Goal: Task Accomplishment & Management: Manage account settings

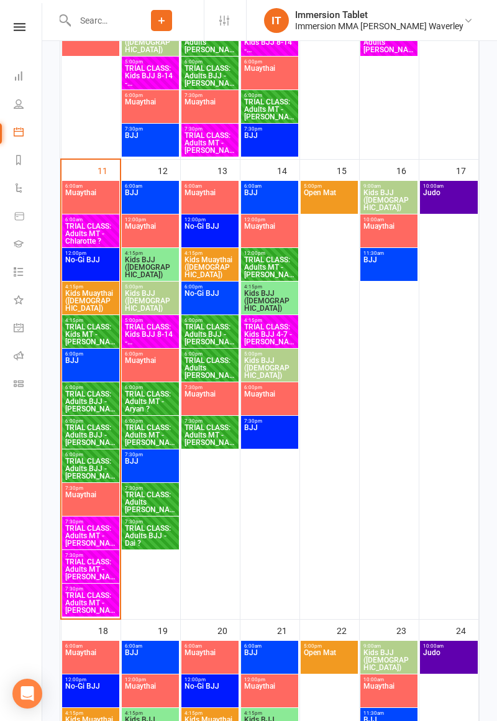
click at [80, 434] on span "TRIAL CLASS: Adults BJJ - [PERSON_NAME] ?" at bounding box center [91, 435] width 52 height 22
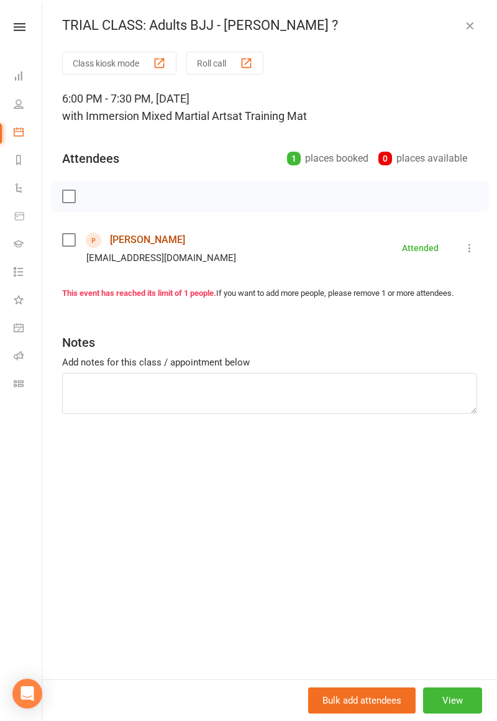
click at [135, 248] on link "[PERSON_NAME]" at bounding box center [147, 240] width 75 height 20
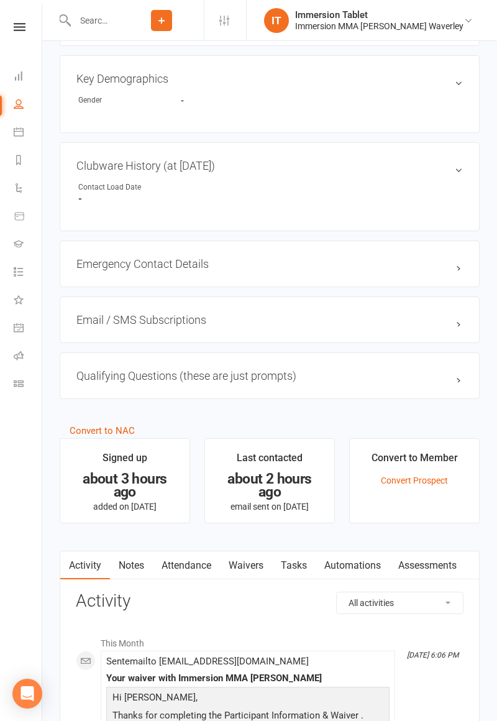
scroll to position [628, 0]
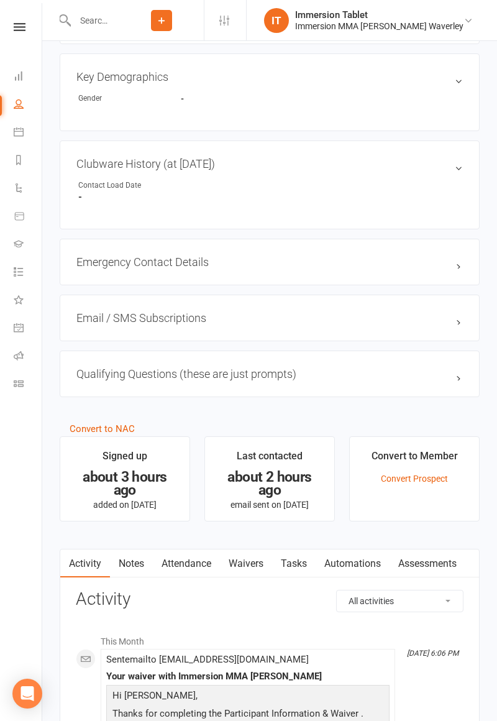
click at [247, 557] on link "Waivers" at bounding box center [246, 563] width 52 height 29
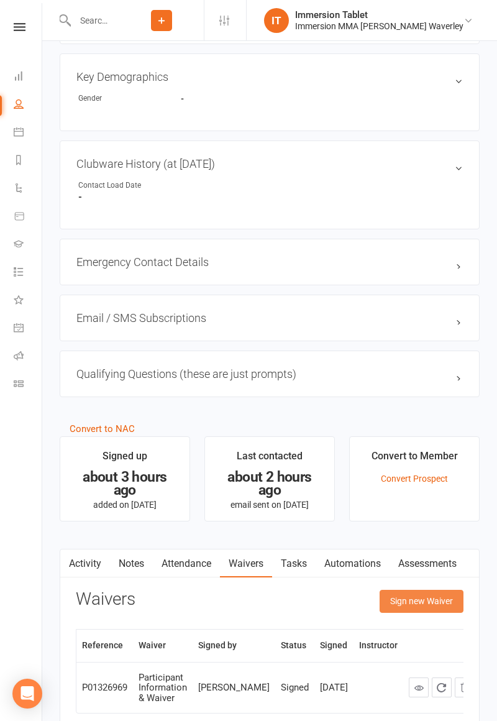
click at [419, 598] on button "Sign new Waiver" at bounding box center [422, 600] width 84 height 22
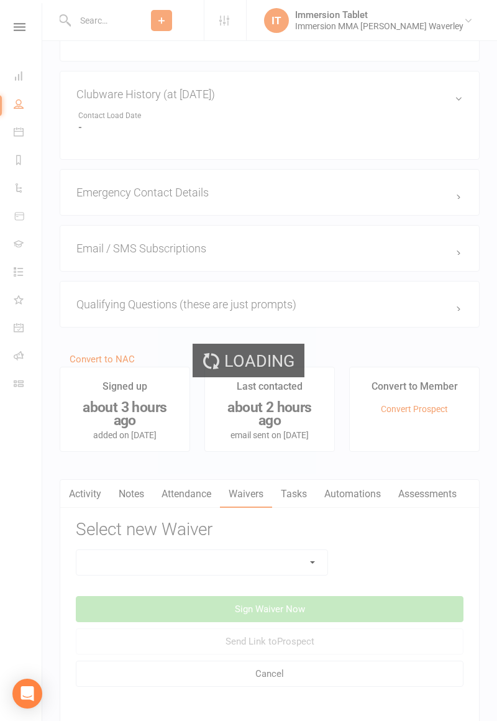
scroll to position [702, 0]
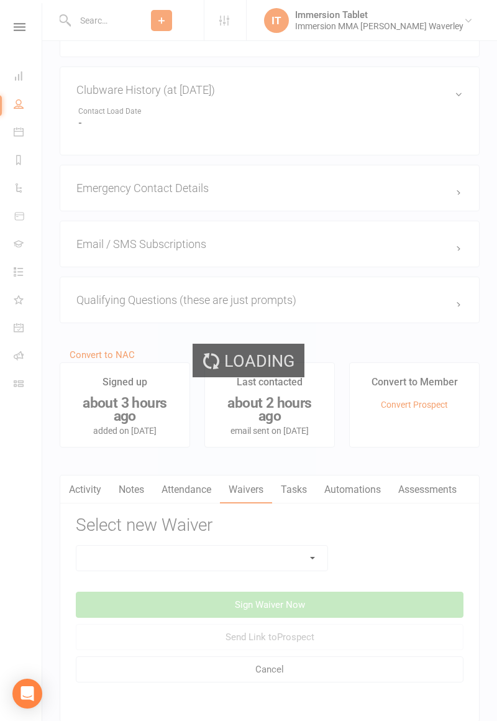
click at [284, 544] on div "Loading" at bounding box center [248, 360] width 497 height 721
click at [283, 556] on div "Loading" at bounding box center [248, 360] width 497 height 721
click at [265, 553] on div "Loading" at bounding box center [248, 360] width 497 height 721
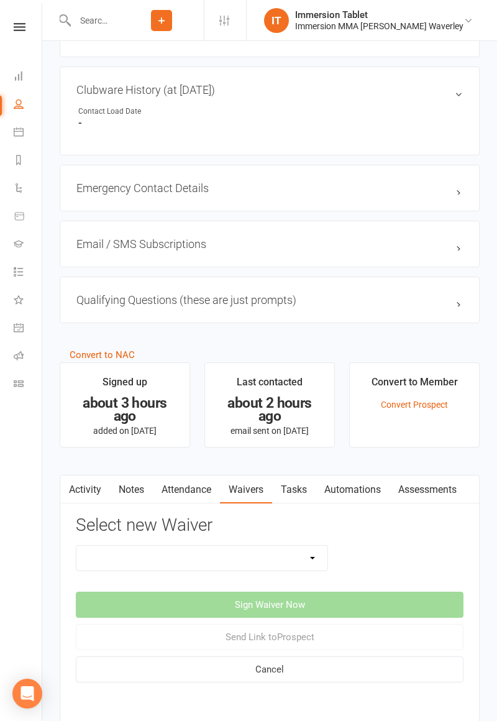
click at [271, 547] on select "Cancellation Form Immersion 10 Class Pass Form Immersion 10 Class Pass Form (Pa…" at bounding box center [201, 557] width 251 height 25
select select "10648"
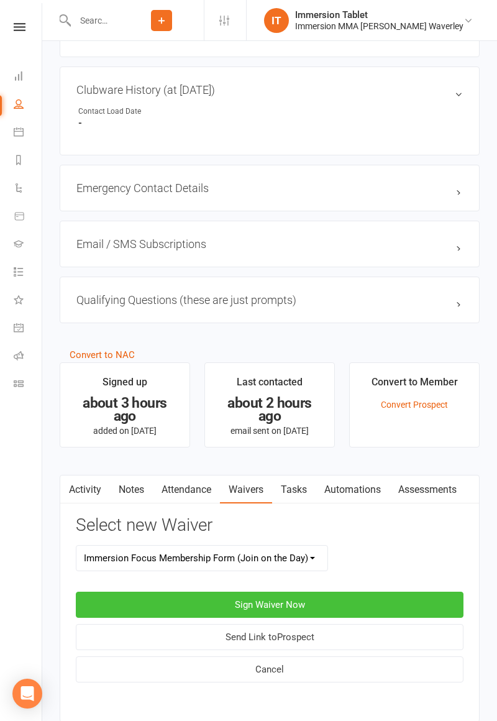
click at [385, 596] on button "Sign Waiver Now" at bounding box center [270, 604] width 388 height 26
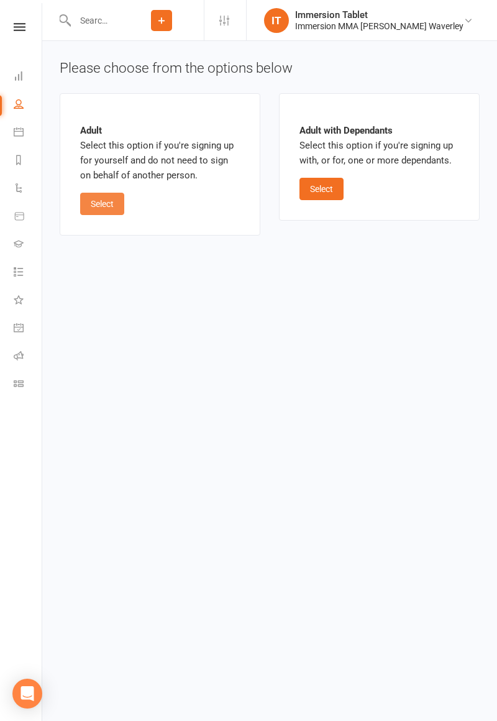
click at [91, 206] on button "Select" at bounding box center [102, 204] width 44 height 22
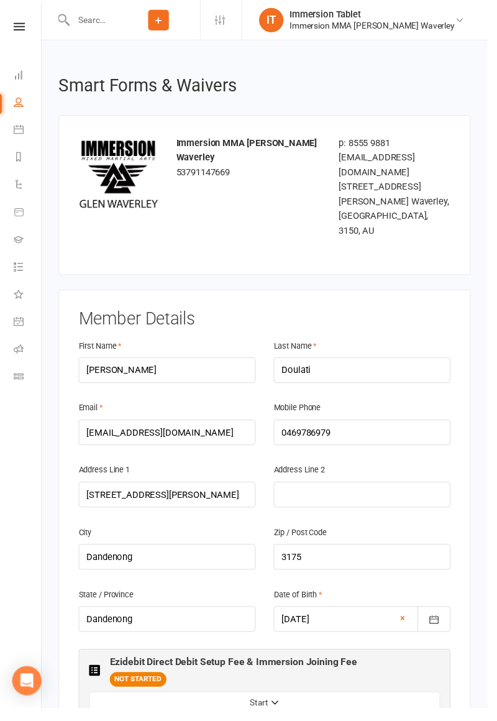
click at [102, 196] on img at bounding box center [120, 178] width 81 height 81
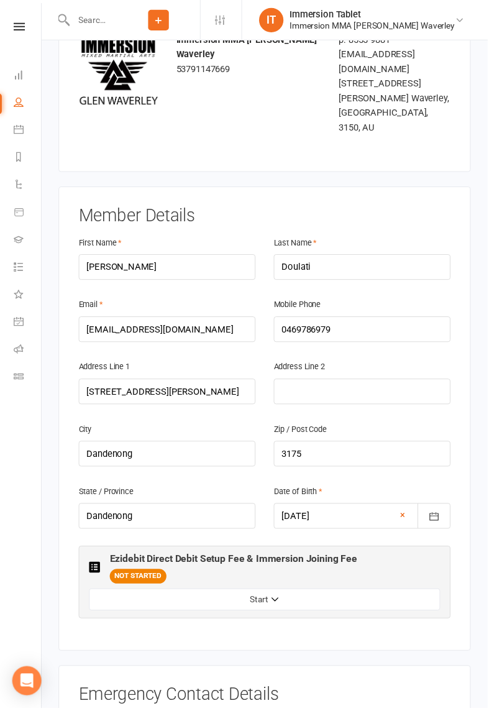
scroll to position [247, 0]
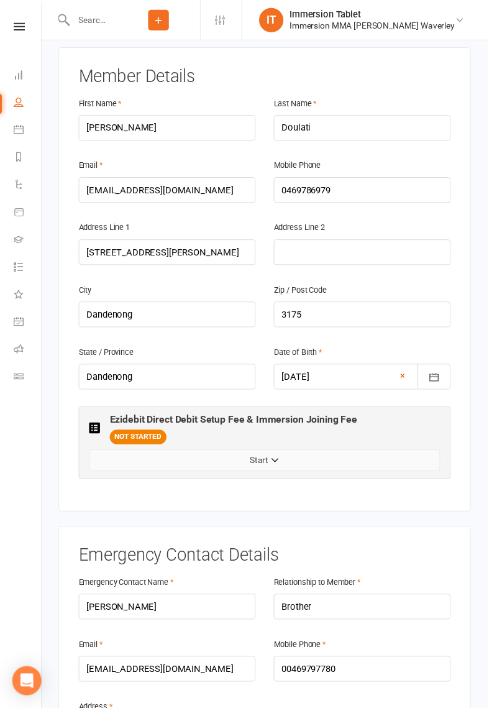
click at [176, 458] on button "Start" at bounding box center [270, 469] width 358 height 22
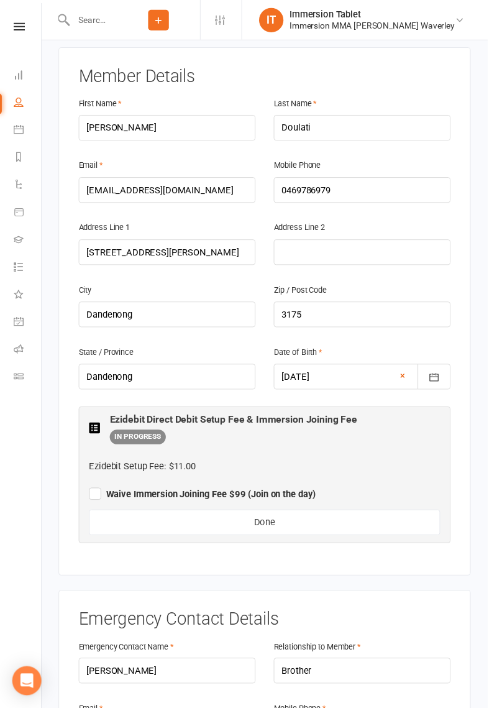
click at [93, 494] on label "Waive Immersion Joining Fee $99 (Join on the day)" at bounding box center [206, 501] width 231 height 15
click at [93, 493] on input "Waive Immersion Joining Fee $99 (Join on the day)" at bounding box center [206, 493] width 231 height 0
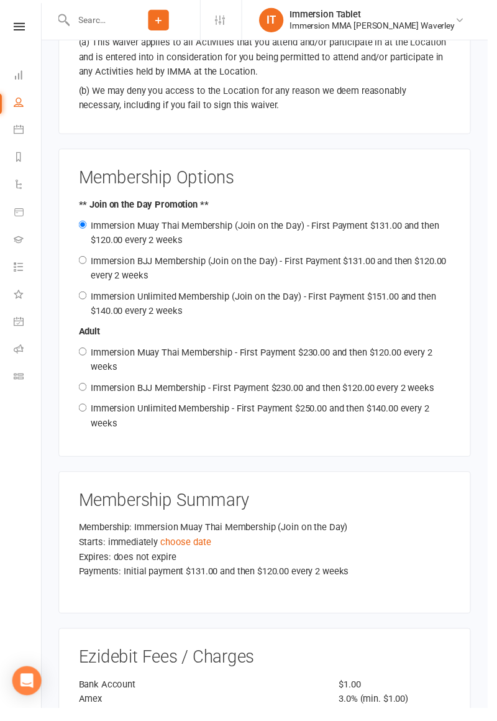
scroll to position [1428, 0]
click at [174, 546] on link "choose date" at bounding box center [189, 551] width 52 height 11
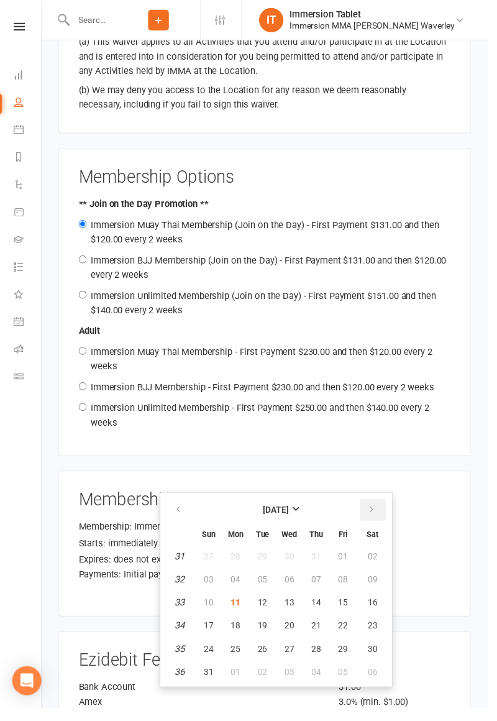
click at [375, 508] on button "button" at bounding box center [379, 519] width 27 height 22
click at [171, 513] on button "button" at bounding box center [183, 519] width 27 height 22
click at [238, 666] on button "25" at bounding box center [240, 661] width 26 height 22
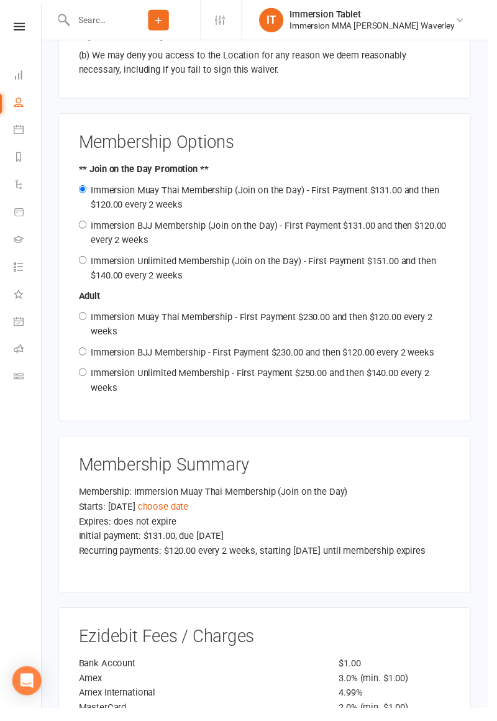
scroll to position [1489, 0]
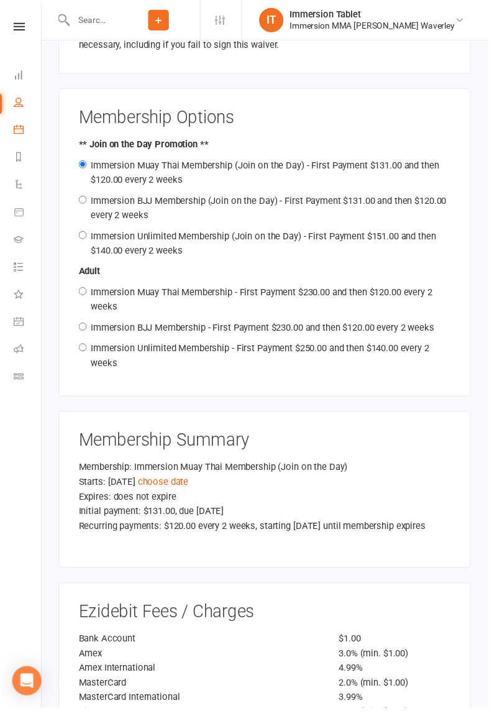
click at [22, 133] on icon at bounding box center [19, 132] width 10 height 10
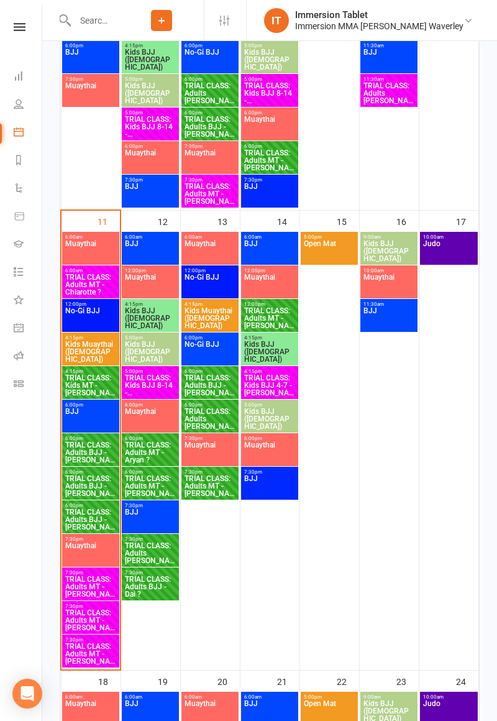
scroll to position [585, 0]
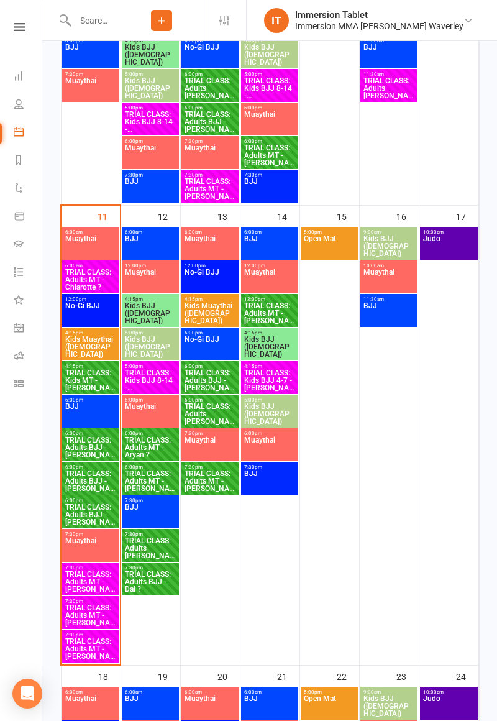
click at [88, 521] on span "TRIAL CLASS: Adults BJJ - [PERSON_NAME]" at bounding box center [91, 514] width 52 height 22
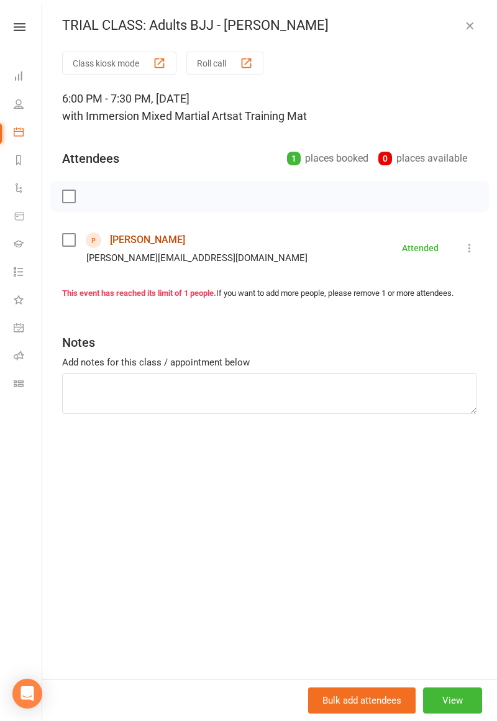
click at [163, 240] on link "[PERSON_NAME]" at bounding box center [147, 240] width 75 height 20
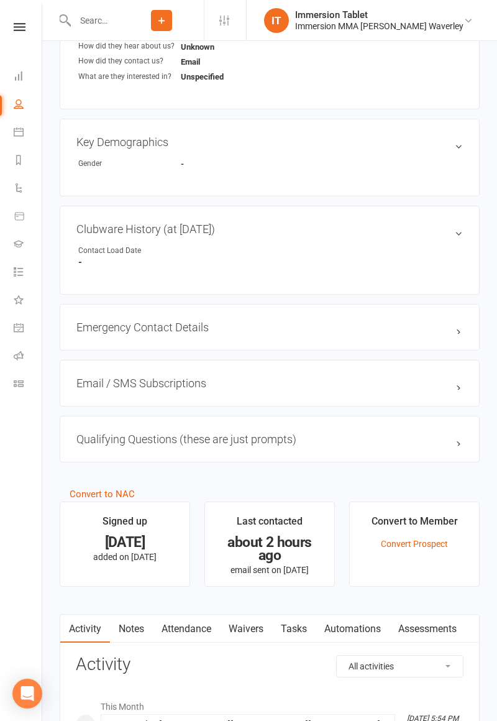
scroll to position [563, 0]
click at [247, 624] on link "Waivers" at bounding box center [246, 628] width 52 height 29
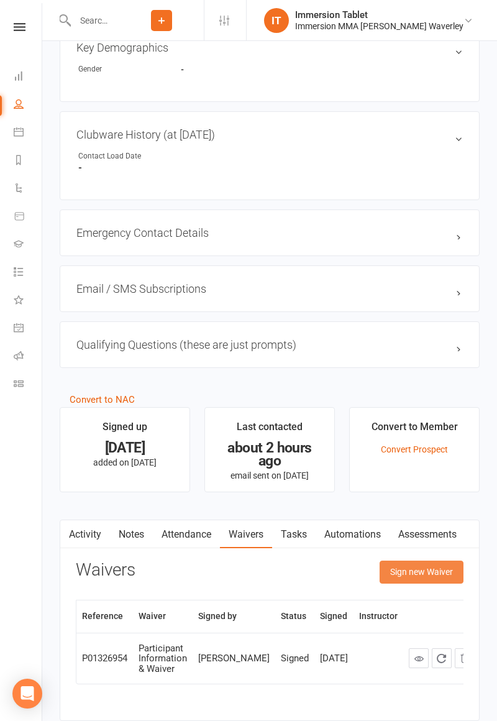
click at [416, 571] on button "Sign new Waiver" at bounding box center [422, 571] width 84 height 22
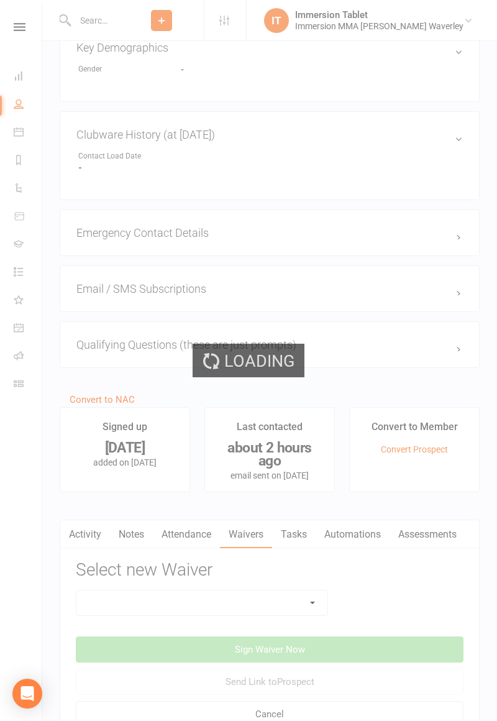
scroll to position [702, 0]
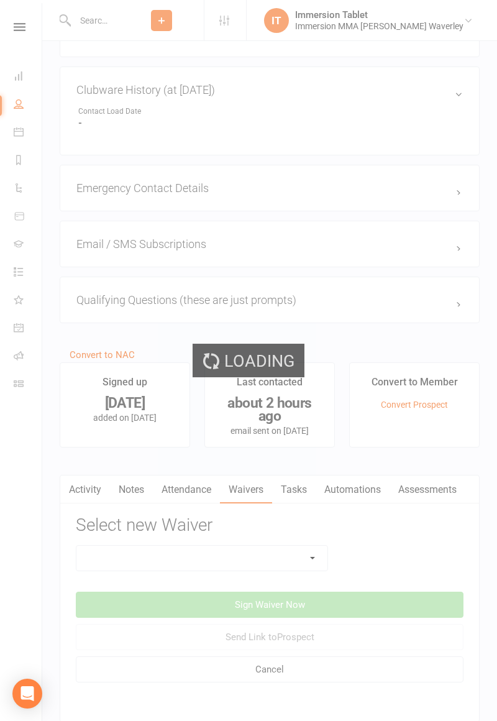
click at [307, 562] on div "Loading" at bounding box center [248, 360] width 497 height 721
click at [304, 553] on div "Loading" at bounding box center [248, 360] width 497 height 721
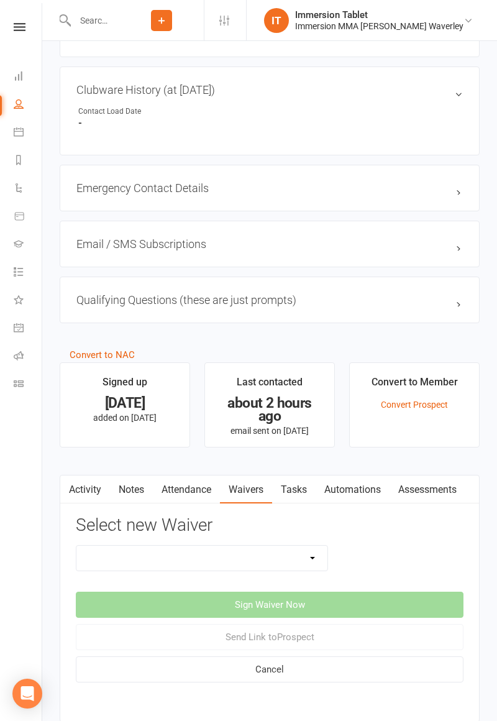
click at [293, 554] on select "Cancellation Form Immersion 10 Class Pass Form Immersion 10 Class Pass Form (Pa…" at bounding box center [201, 557] width 251 height 25
select select "10832"
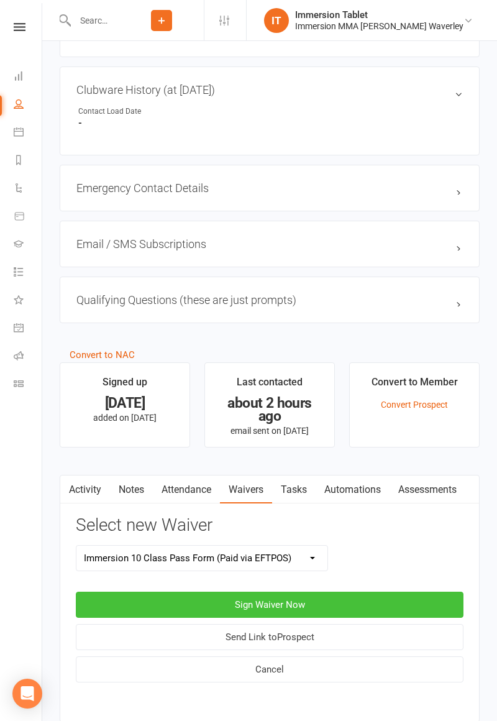
click at [406, 599] on button "Sign Waiver Now" at bounding box center [270, 604] width 388 height 26
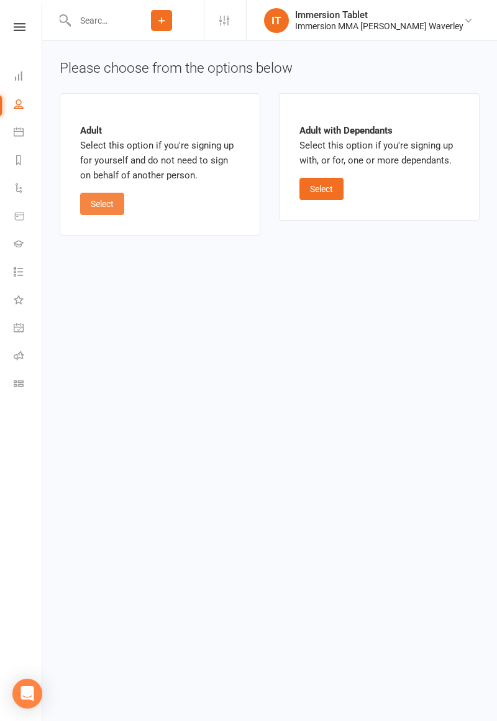
click at [102, 204] on button "Select" at bounding box center [102, 204] width 44 height 22
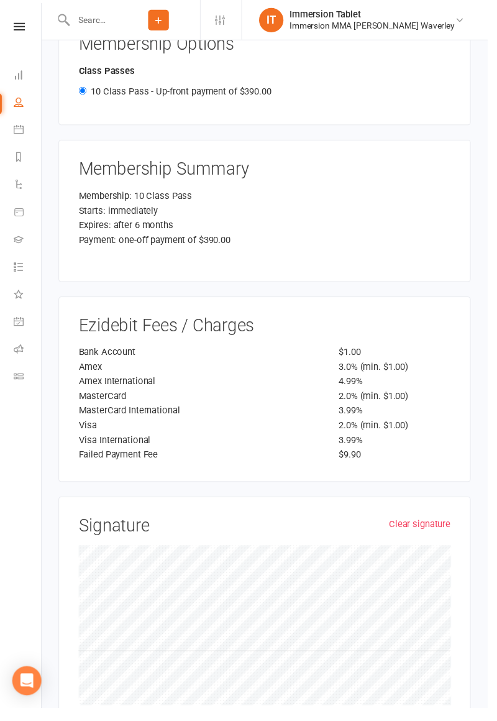
scroll to position [1407, 0]
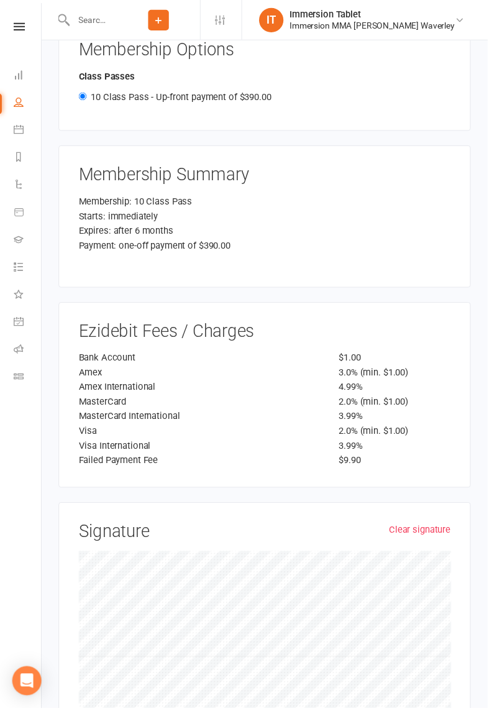
click at [430, 532] on link "Clear signature" at bounding box center [427, 539] width 63 height 15
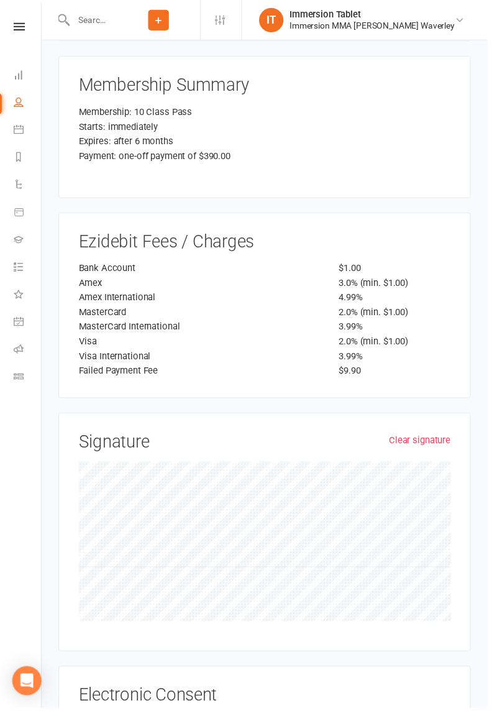
scroll to position [1543, 0]
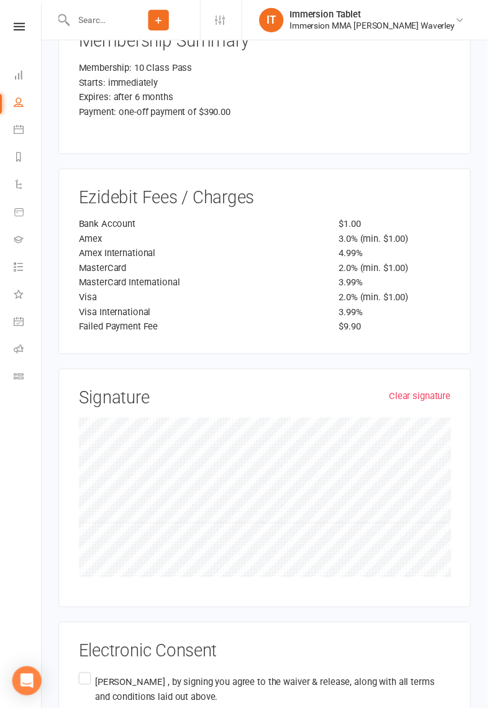
click at [412, 396] on link "Clear signature" at bounding box center [427, 403] width 63 height 15
click at [84, 682] on label "[PERSON_NAME] , by signing you agree to the waiver & release, along with all te…" at bounding box center [269, 711] width 379 height 59
click at [84, 682] on input "[PERSON_NAME] , by signing you agree to the waiver & release, along with all te…" at bounding box center [84, 682] width 8 height 0
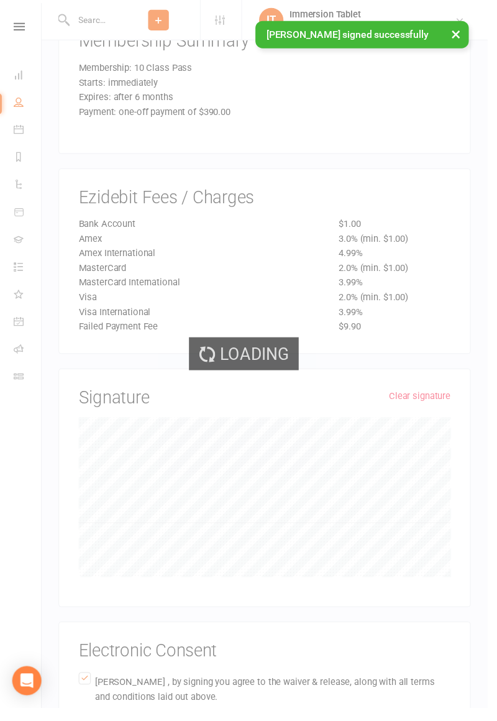
scroll to position [1179, 0]
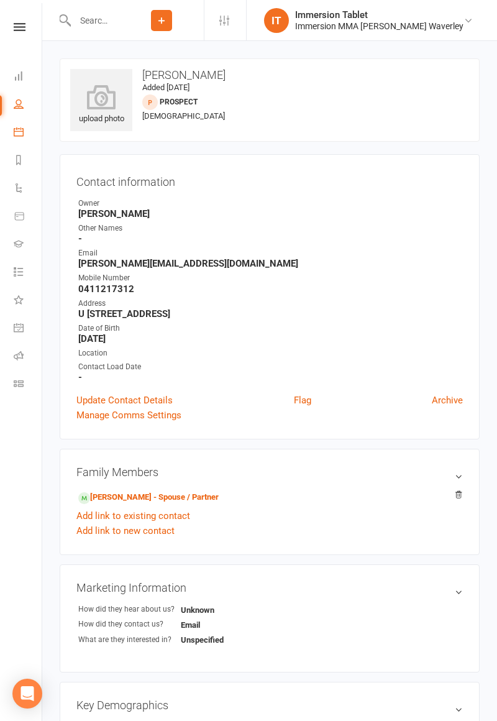
click at [22, 128] on icon at bounding box center [19, 132] width 10 height 10
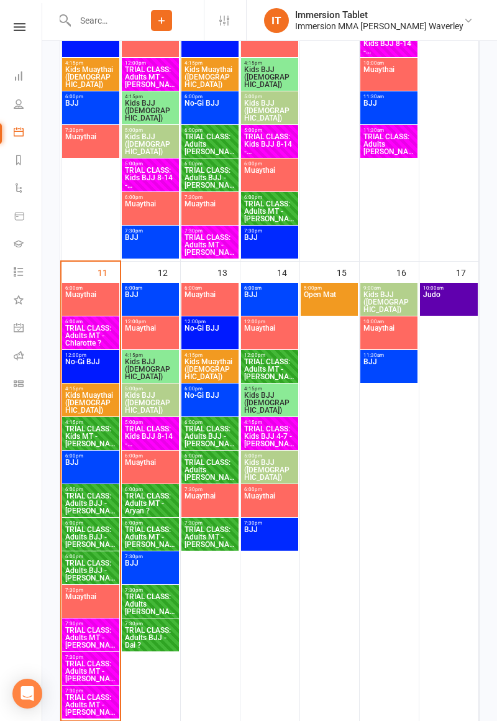
scroll to position [536, 0]
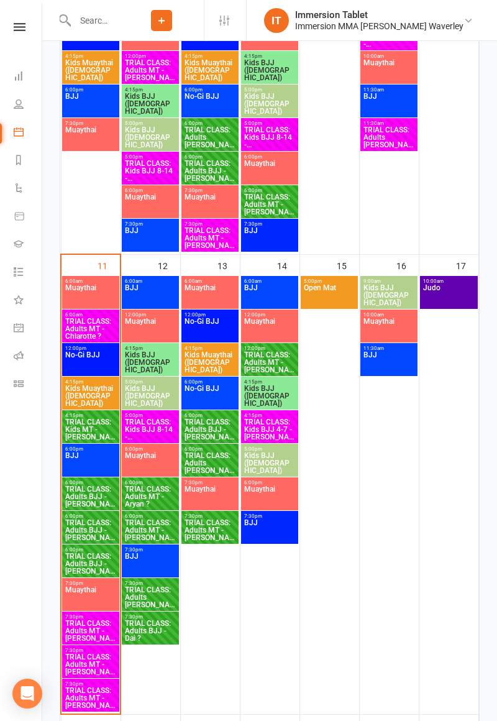
click at [84, 435] on span "TRIAL CLASS: Kids MT - [PERSON_NAME]" at bounding box center [91, 429] width 52 height 22
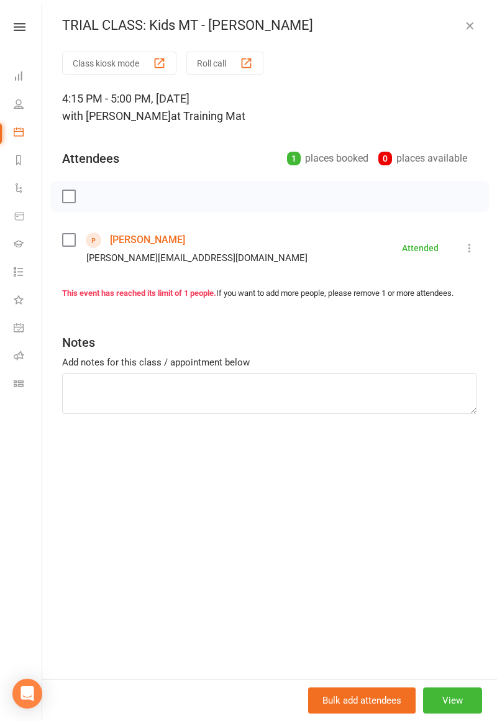
click at [468, 31] on icon "button" at bounding box center [469, 25] width 12 height 12
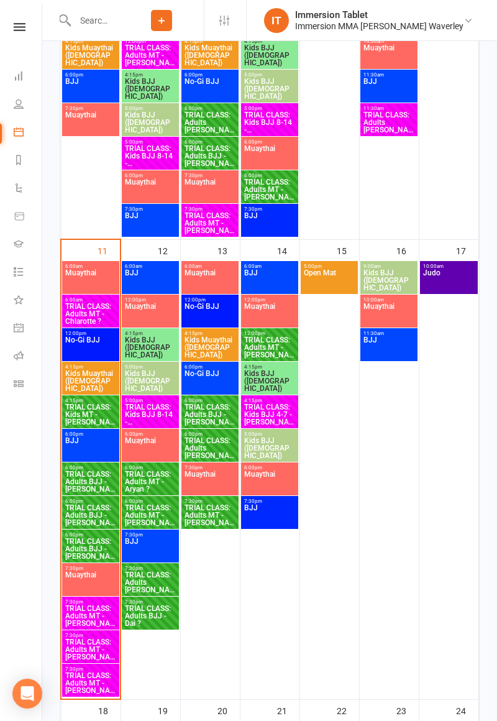
scroll to position [596, 0]
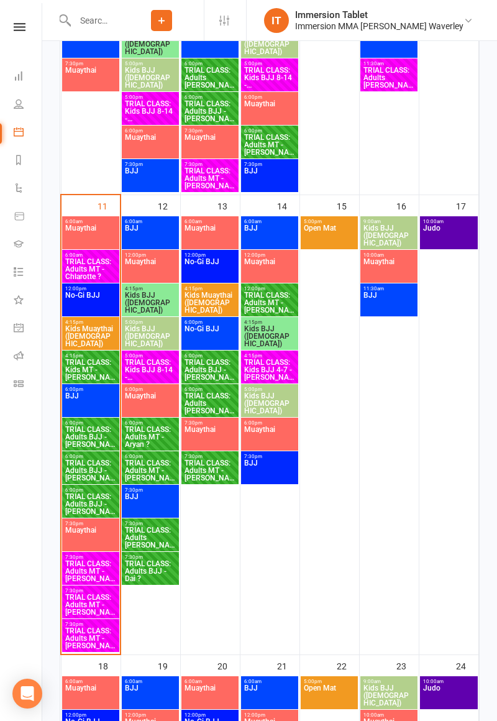
click at [119, 22] on input "text" at bounding box center [95, 20] width 48 height 17
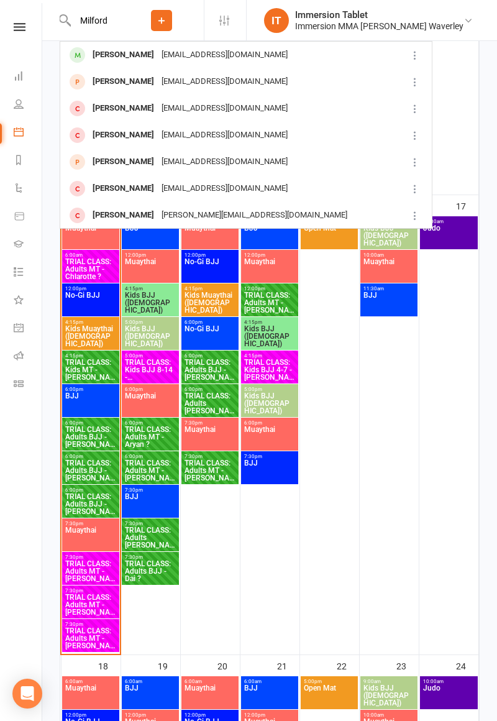
type input "Milford"
click at [132, 117] on div "[PERSON_NAME] [EMAIL_ADDRESS][DOMAIN_NAME]" at bounding box center [233, 108] width 345 height 25
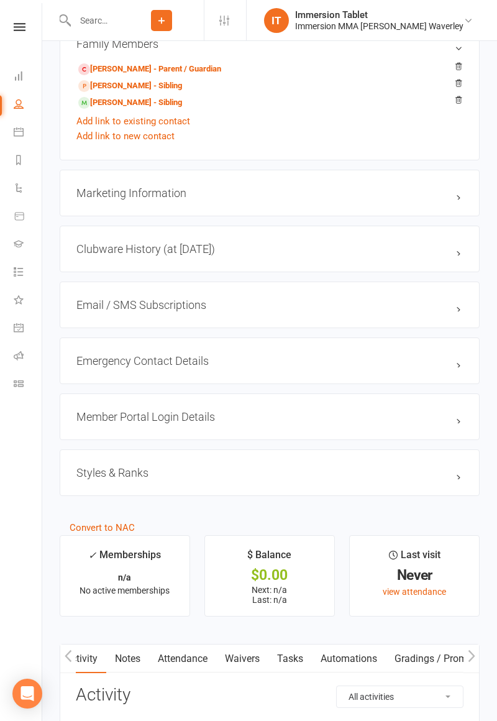
scroll to position [0, 4]
click at [234, 662] on link "Waivers" at bounding box center [242, 658] width 52 height 29
click at [427, 694] on button "Sign new Waiver" at bounding box center [422, 696] width 84 height 22
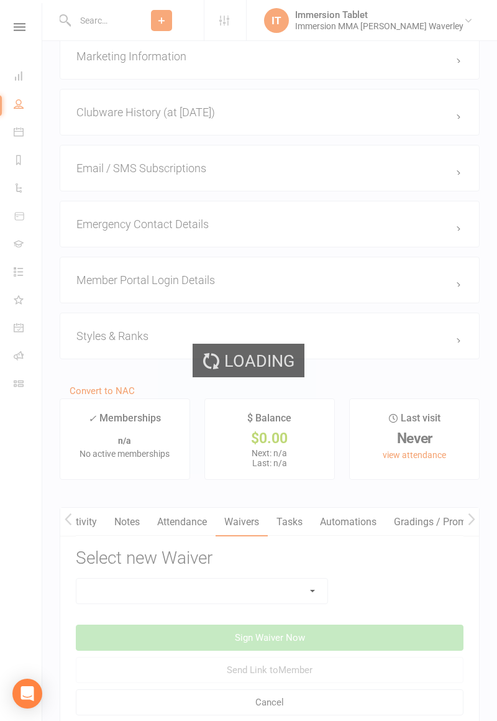
scroll to position [1045, 0]
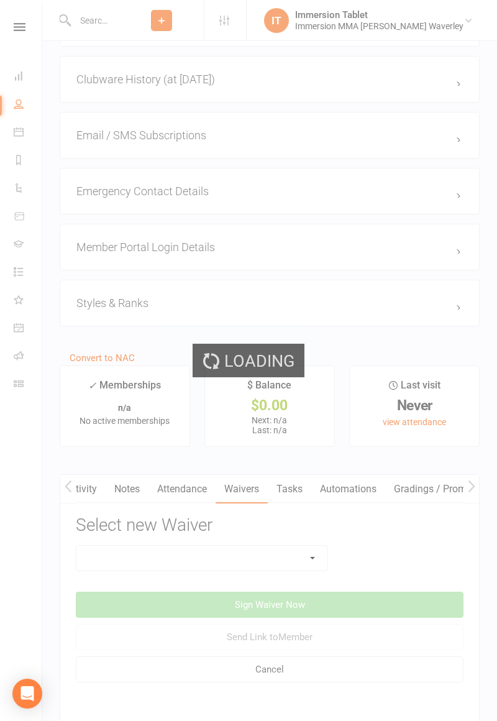
click at [278, 552] on select at bounding box center [201, 557] width 251 height 25
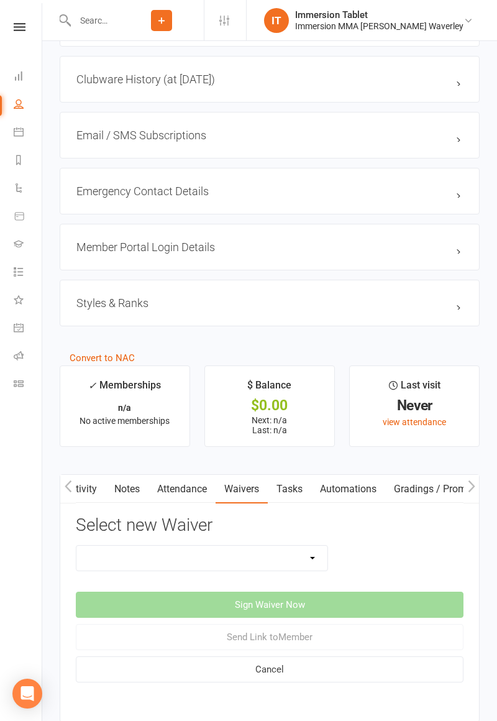
select select "10648"
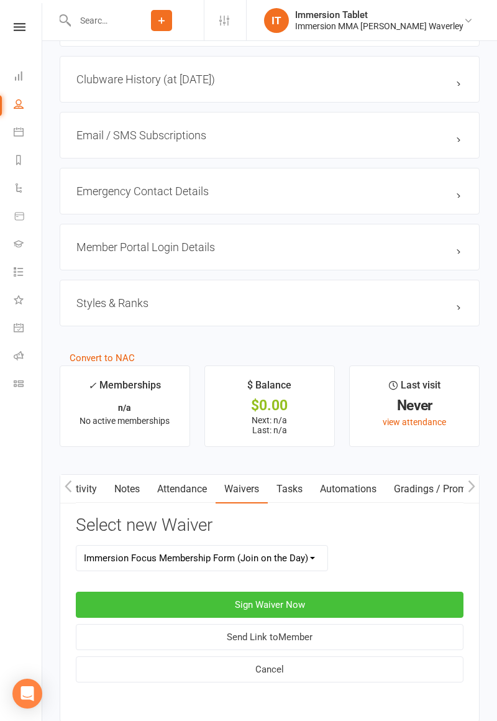
click at [400, 599] on button "Sign Waiver Now" at bounding box center [270, 604] width 388 height 26
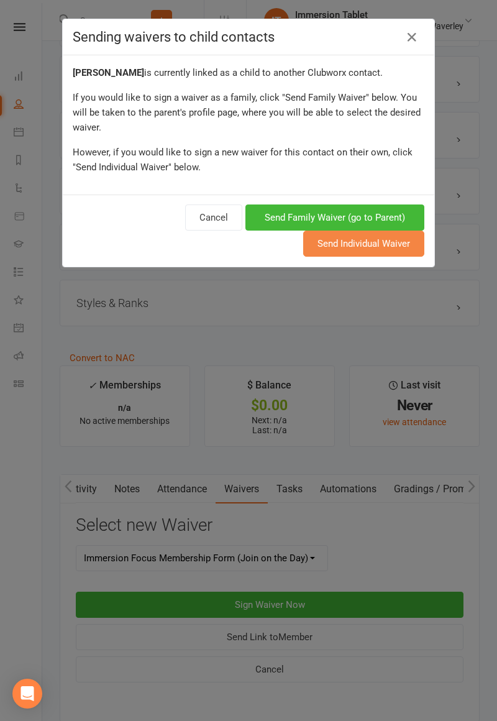
click at [397, 247] on button "Send Individual Waiver" at bounding box center [363, 243] width 121 height 26
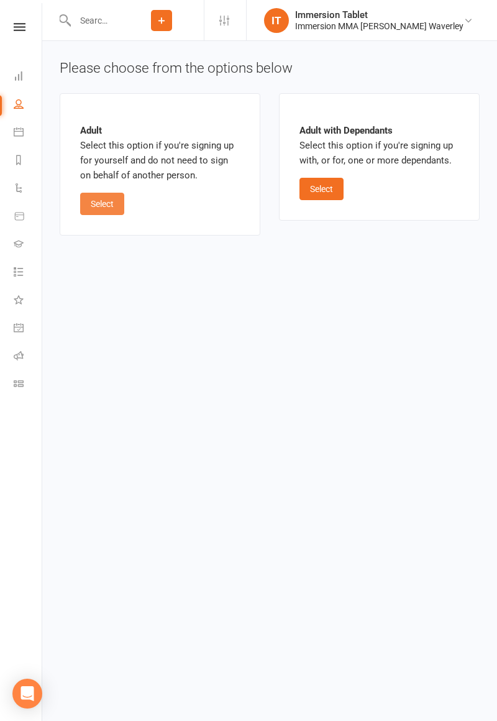
click at [96, 210] on button "Select" at bounding box center [102, 204] width 44 height 22
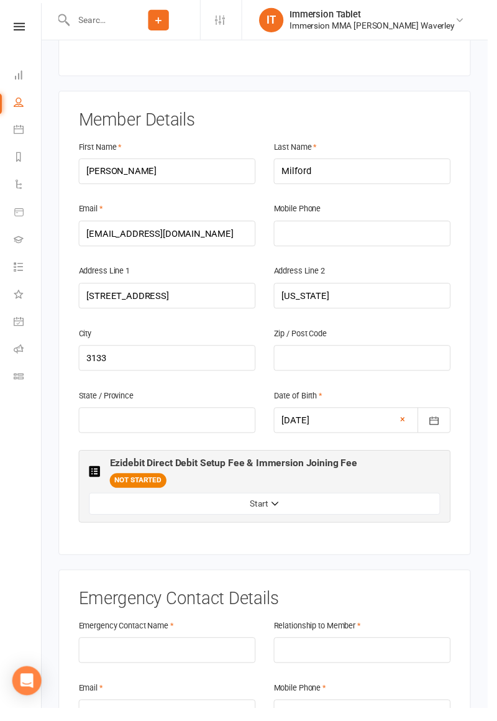
scroll to position [199, 0]
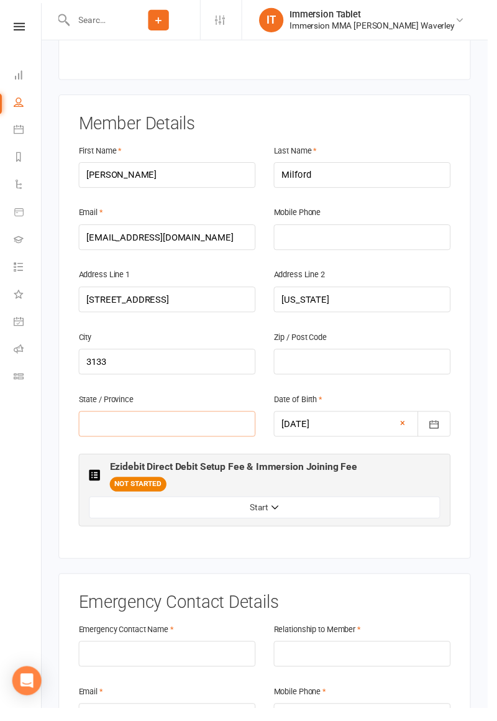
click at [222, 419] on input "text" at bounding box center [170, 432] width 180 height 26
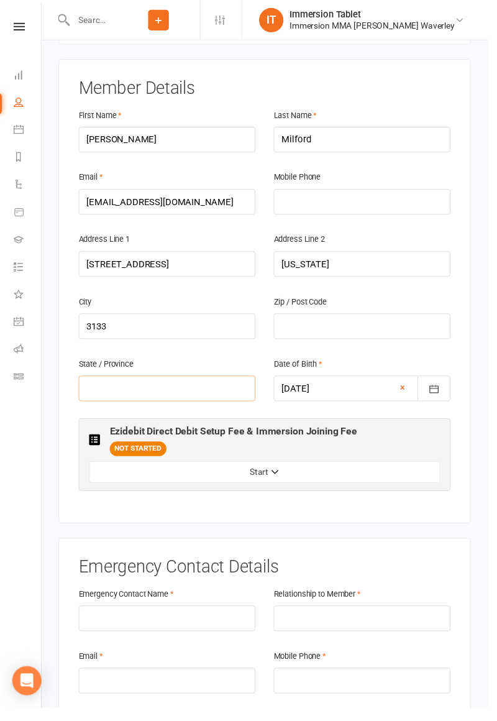
scroll to position [260, 0]
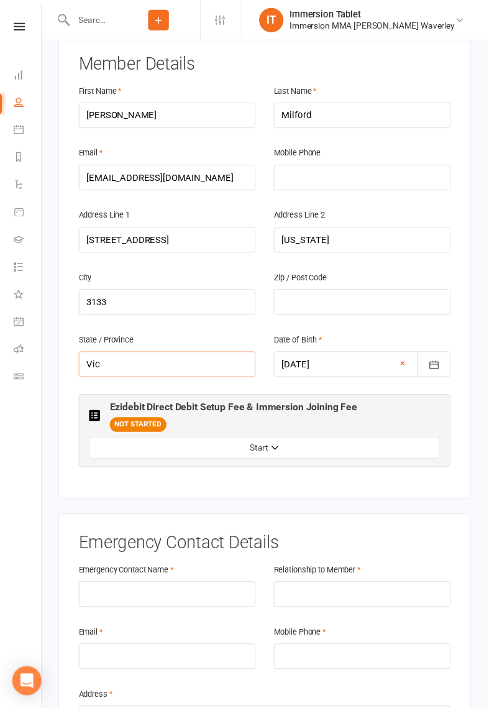
type input "Vic"
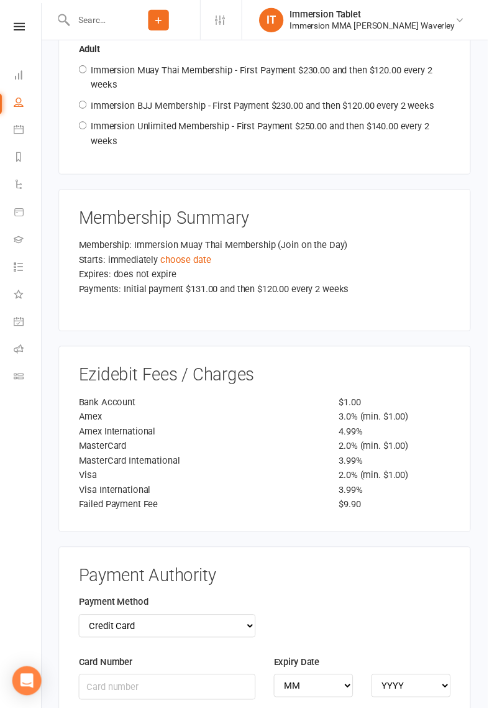
scroll to position [1710, 0]
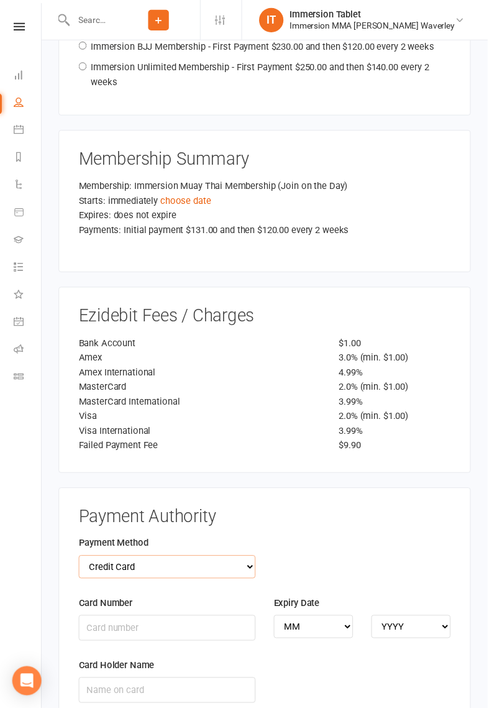
click at [100, 565] on select "Credit Card Bank Account" at bounding box center [170, 577] width 180 height 24
select select "bank_account"
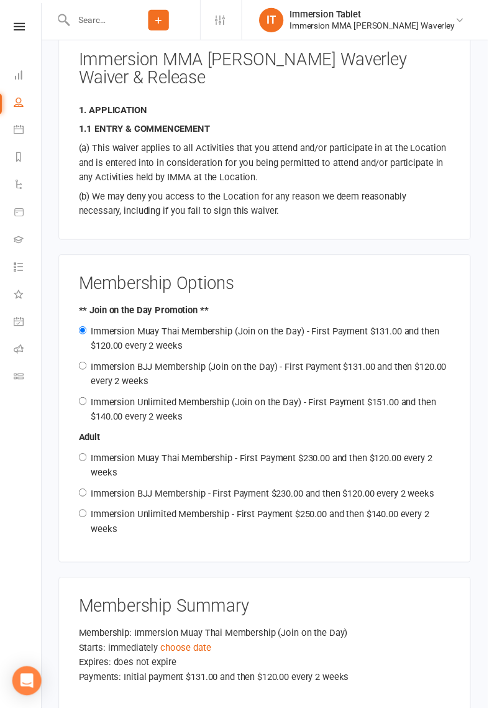
scroll to position [1253, 0]
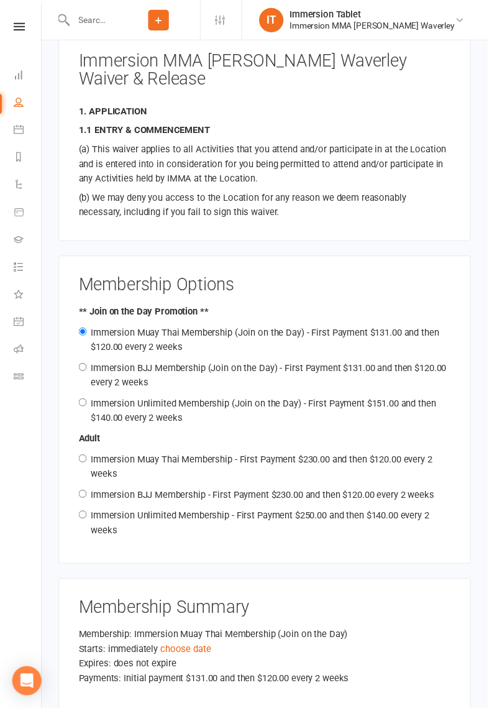
click at [0, 178] on li "Automations" at bounding box center [20, 189] width 42 height 28
click at [86, 370] on input "Immersion BJJ Membership (Join on the Day) - First Payment $131.00 and then $12…" at bounding box center [84, 374] width 8 height 8
radio input "true"
radio input "false"
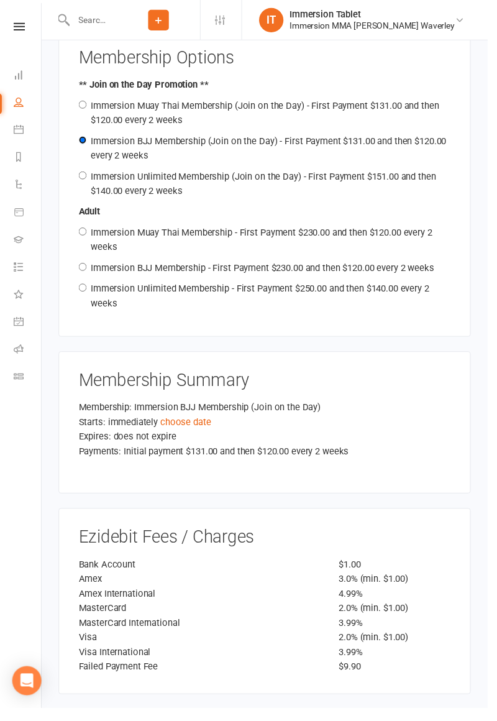
scroll to position [1482, 0]
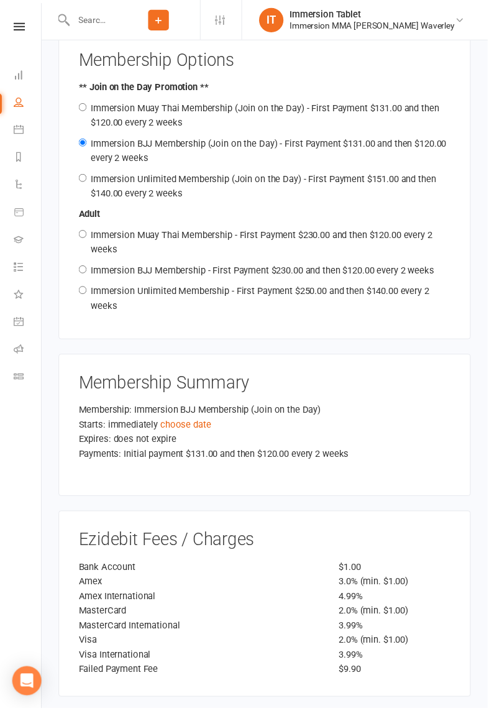
click at [184, 427] on link "choose date" at bounding box center [189, 432] width 52 height 11
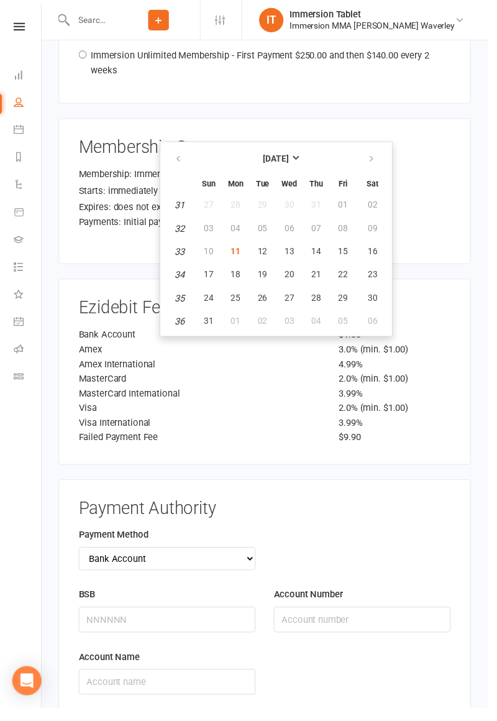
scroll to position [1734, 0]
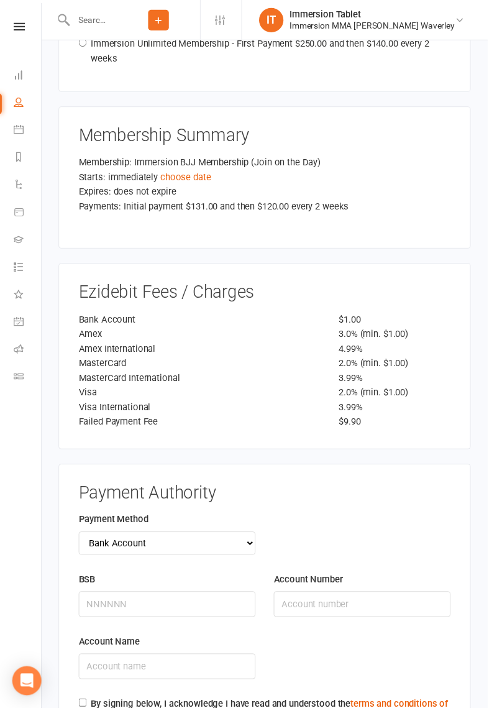
click at [81, 268] on div "Ezidebit Fees / Charges Bank Account $1.00 Amex 3.0% (min. $1.00) Amex Internat…" at bounding box center [270, 362] width 420 height 189
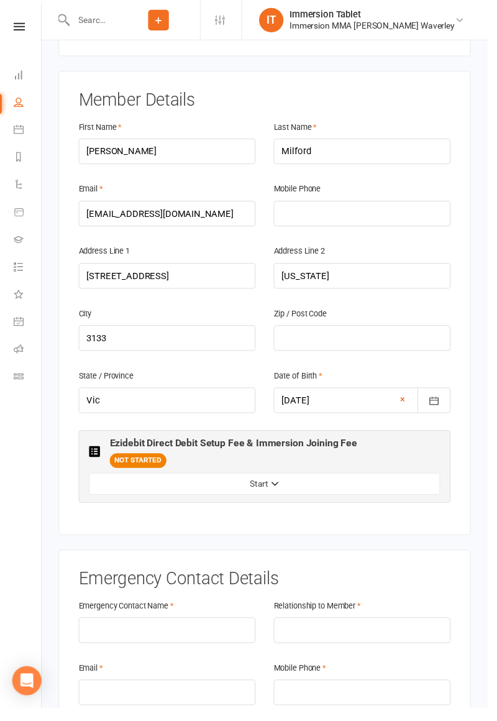
scroll to position [0, 0]
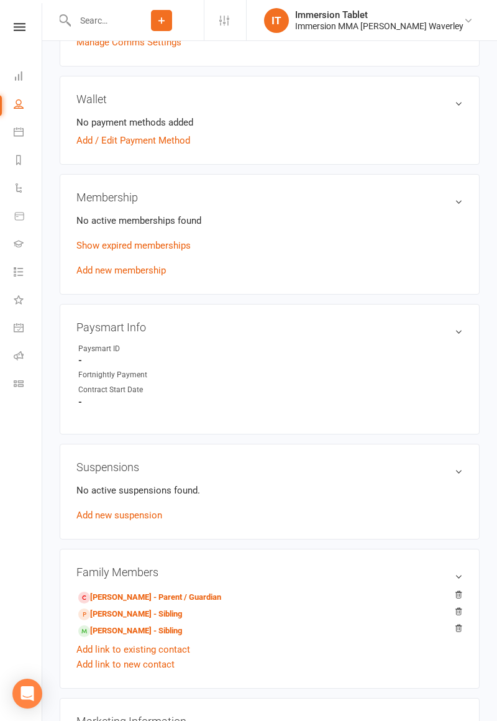
scroll to position [348, 0]
click at [191, 594] on link "[PERSON_NAME] - Parent / Guardian" at bounding box center [149, 596] width 143 height 13
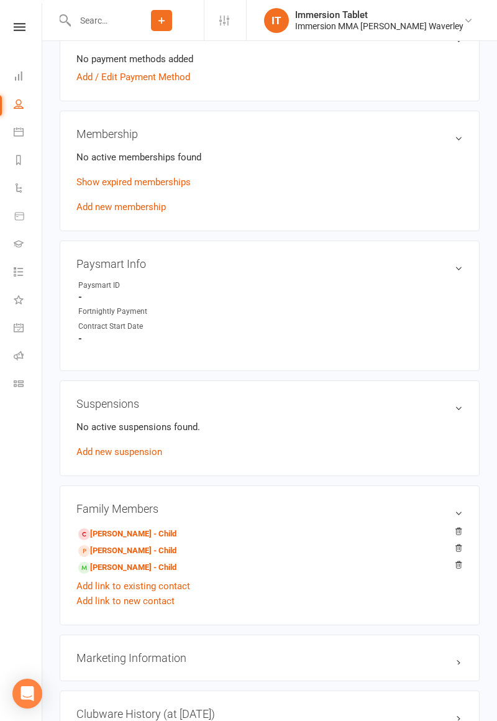
scroll to position [414, 0]
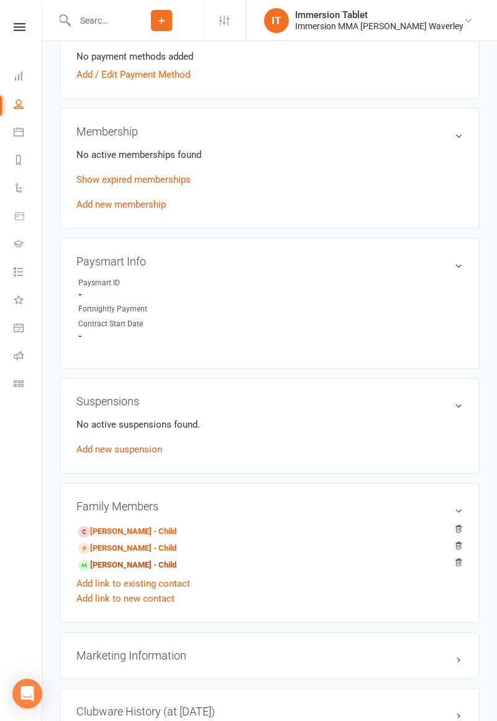
click at [152, 564] on link "[PERSON_NAME] - Child" at bounding box center [127, 564] width 98 height 13
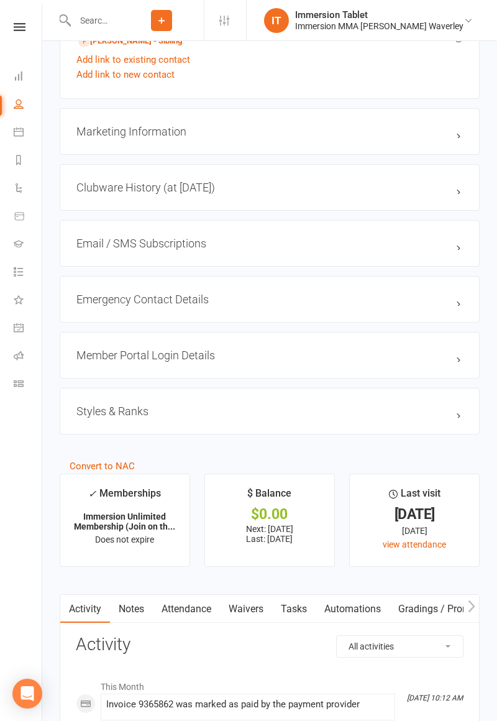
scroll to position [988, 0]
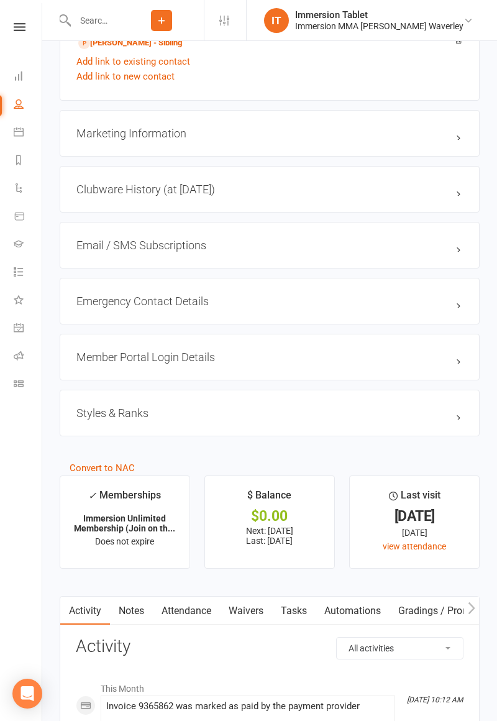
click at [250, 603] on link "Waivers" at bounding box center [246, 610] width 52 height 29
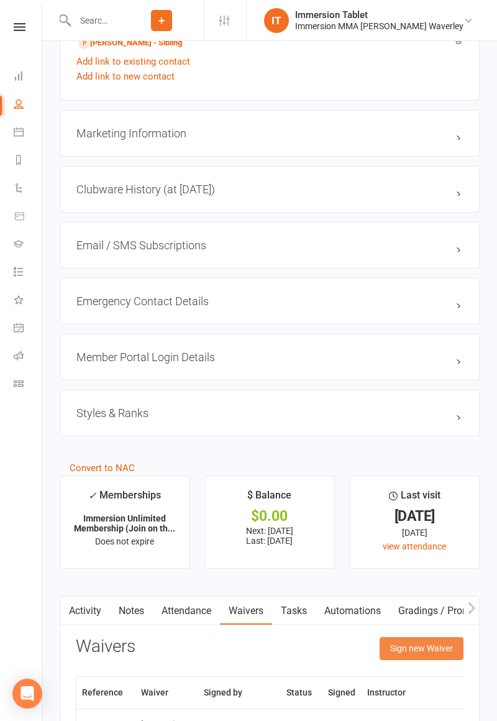
click at [406, 647] on button "Sign new Waiver" at bounding box center [422, 648] width 84 height 22
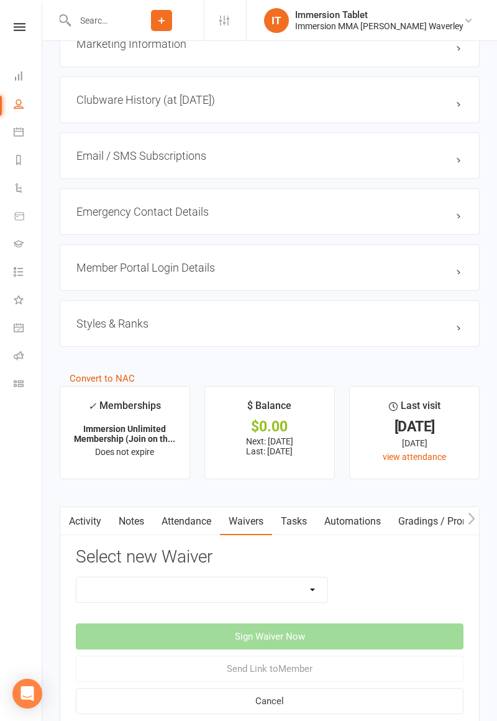
scroll to position [1109, 0]
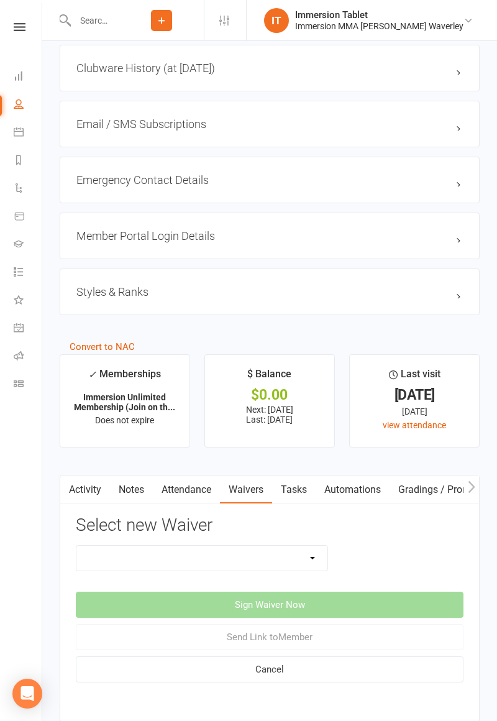
click at [286, 549] on select "Cancellation Form Immersion 10 Class Pass Form Immersion 10 Class Pass Form (Pa…" at bounding box center [201, 557] width 251 height 25
select select "10647"
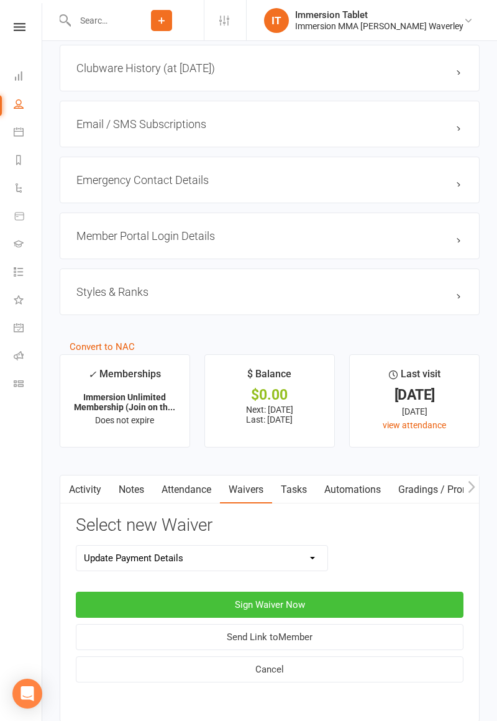
click at [376, 601] on button "Sign Waiver Now" at bounding box center [270, 604] width 388 height 26
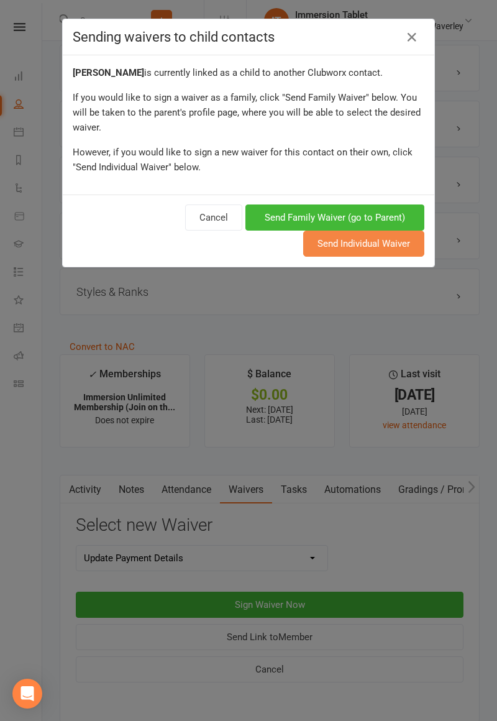
click at [389, 248] on button "Send Individual Waiver" at bounding box center [363, 243] width 121 height 26
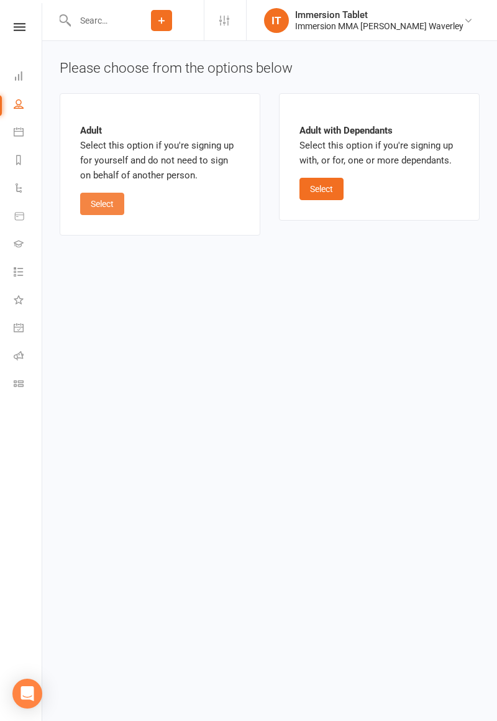
click at [104, 208] on button "Select" at bounding box center [102, 204] width 44 height 22
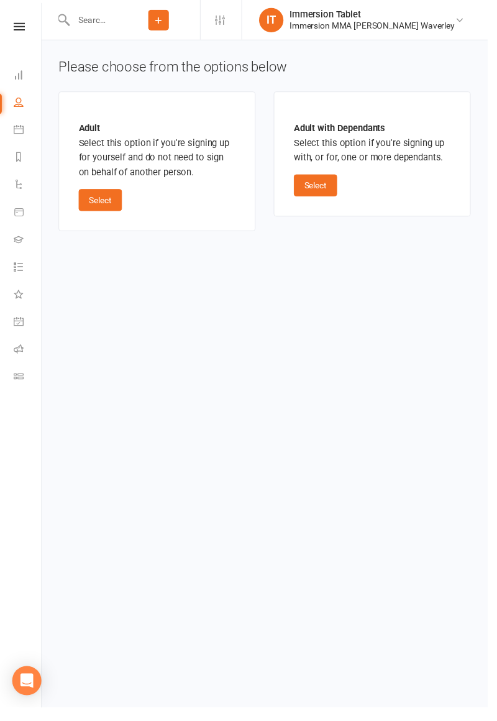
select select "03"
select select "2029"
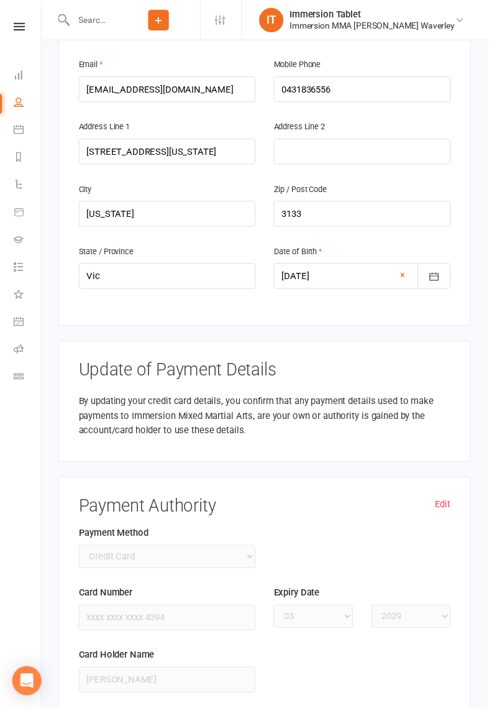
scroll to position [354, 0]
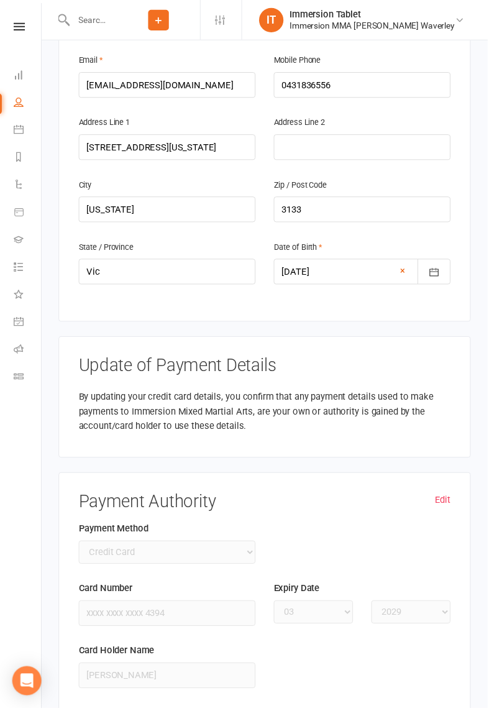
click at [444, 501] on link "Edit" at bounding box center [451, 508] width 16 height 15
select select
click at [222, 550] on select "Credit Card Bank Account" at bounding box center [170, 562] width 180 height 24
select select "bank_account"
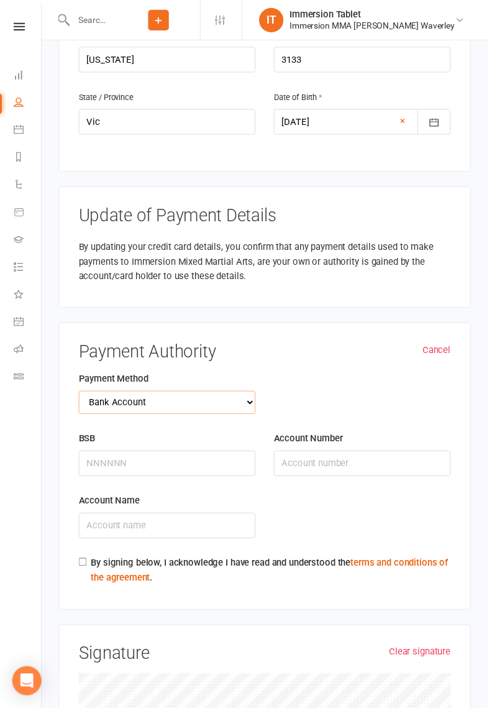
scroll to position [614, 0]
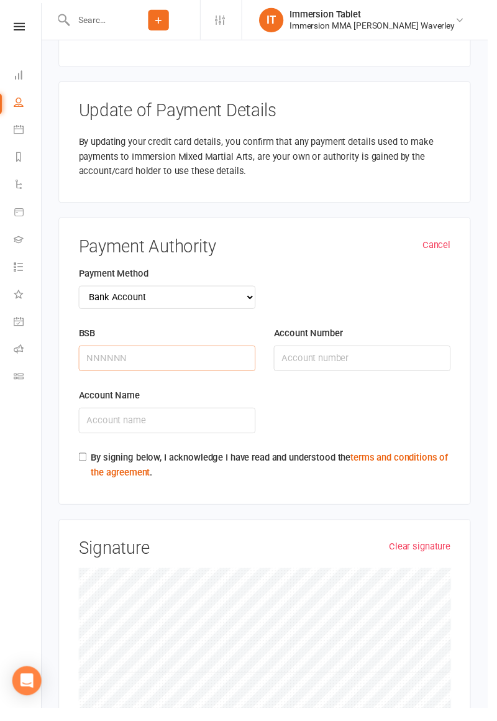
click at [114, 352] on input "BSB" at bounding box center [170, 365] width 180 height 26
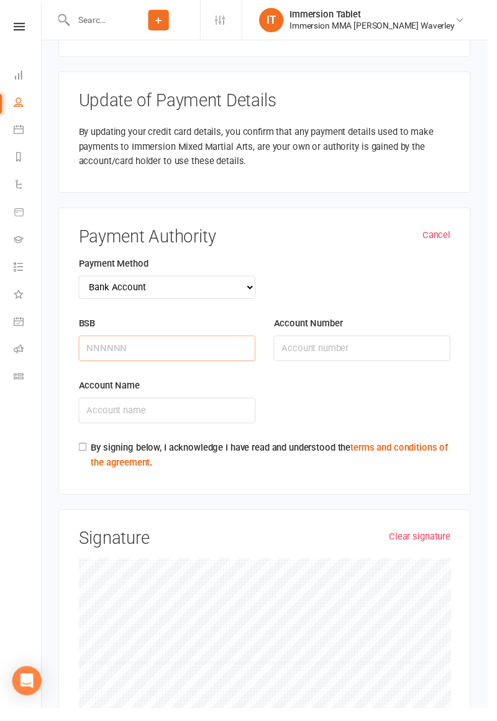
scroll to position [675, 0]
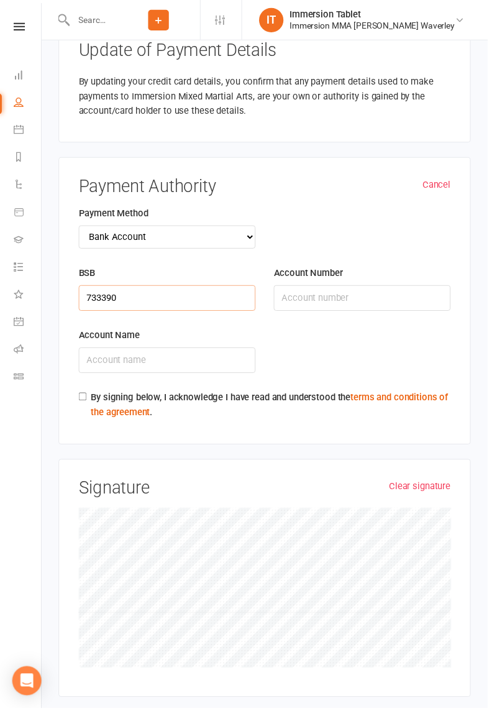
type input "733390"
click at [327, 291] on input "Account Number" at bounding box center [369, 304] width 180 height 26
type input "665806"
click at [154, 354] on input "Account Name" at bounding box center [170, 367] width 180 height 26
type input "C"
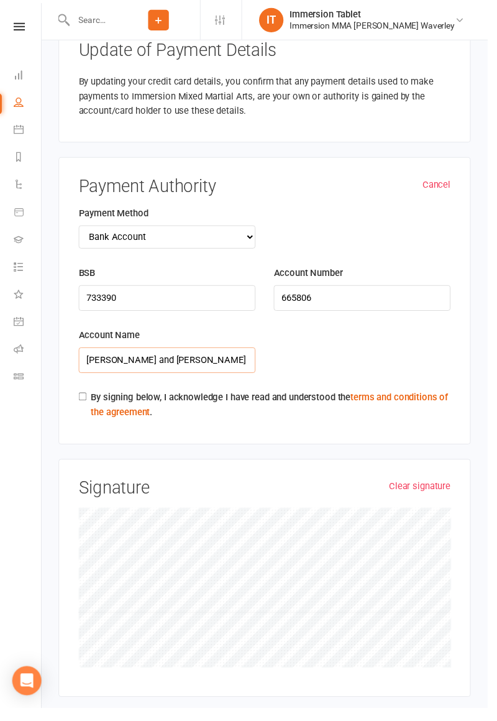
type input "[PERSON_NAME] and [PERSON_NAME]"
click at [84, 400] on input "By signing below, I acknowledge I have read and understood the terms and condit…" at bounding box center [84, 404] width 8 height 8
checkbox input "true"
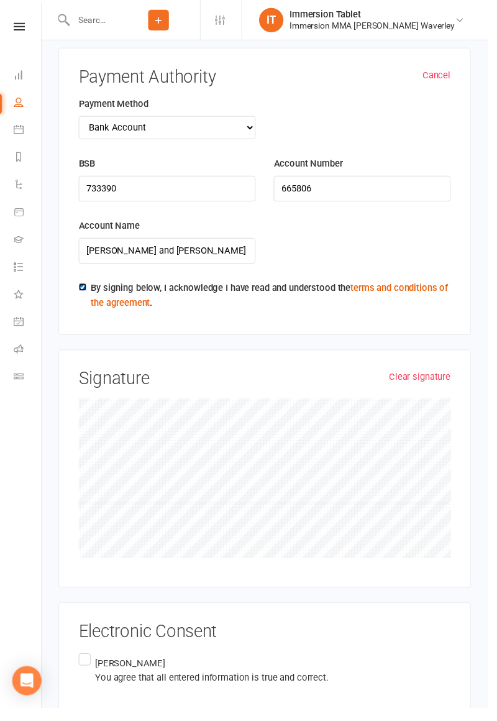
scroll to position [809, 0]
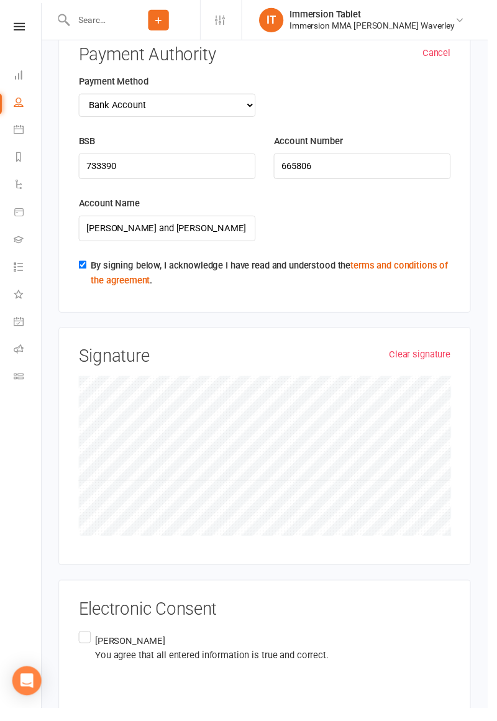
click at [83, 640] on label "[PERSON_NAME] You agree that all entered information is true and correct." at bounding box center [207, 679] width 255 height 78
click at [83, 640] on input "[PERSON_NAME] You agree that all entered information is true and correct." at bounding box center [84, 640] width 8 height 0
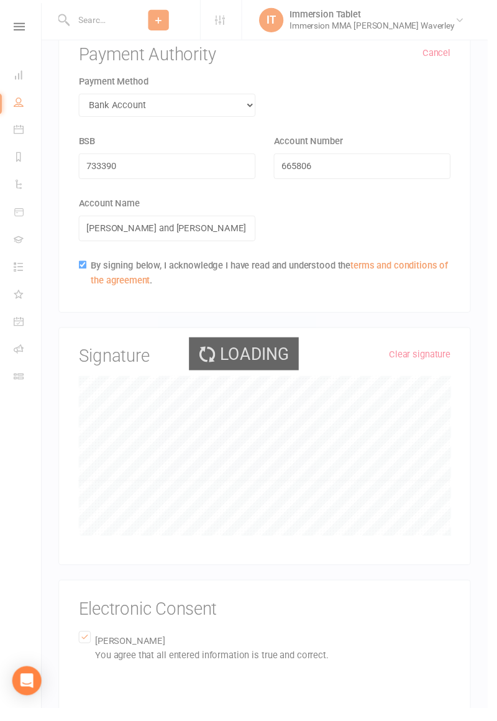
scroll to position [445, 0]
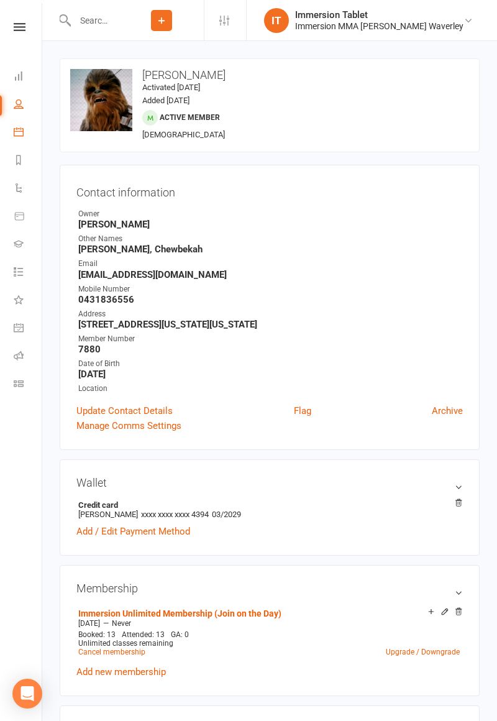
click at [22, 128] on icon at bounding box center [19, 132] width 10 height 10
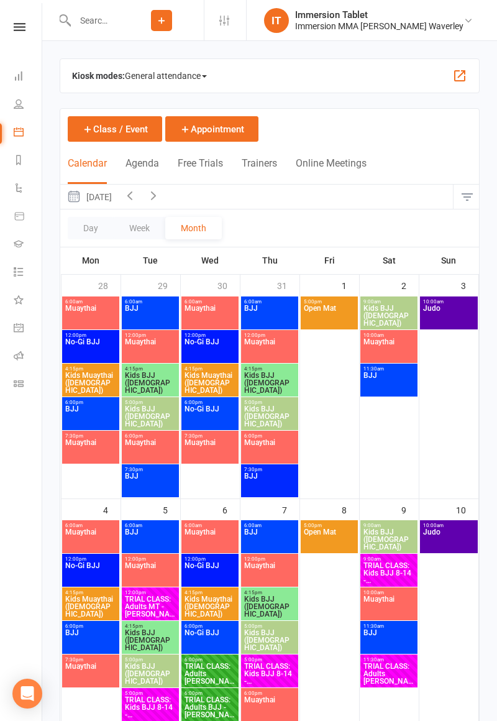
scroll to position [653, 0]
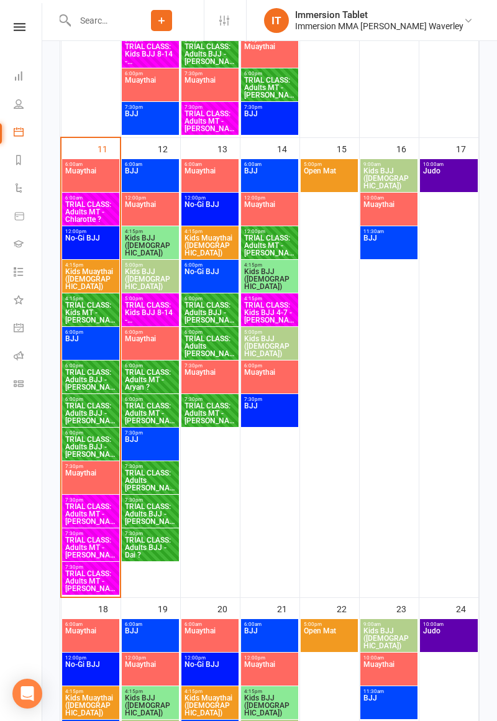
click at [86, 546] on span "TRIAL CLASS: Adults MT - [PERSON_NAME]" at bounding box center [91, 547] width 52 height 22
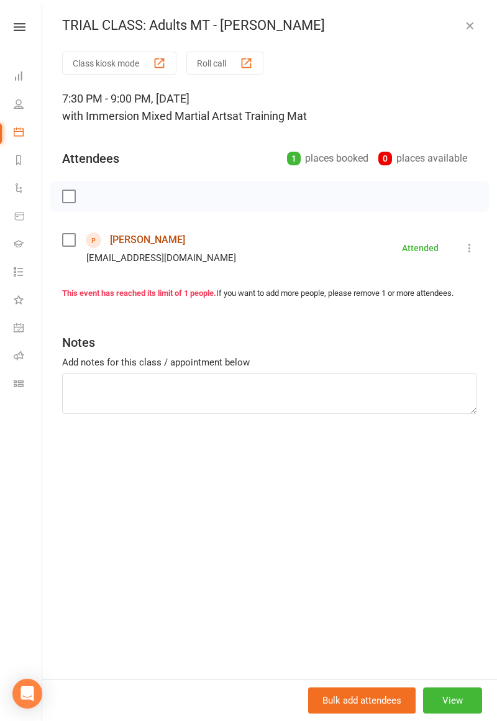
click at [165, 243] on link "[PERSON_NAME]" at bounding box center [147, 240] width 75 height 20
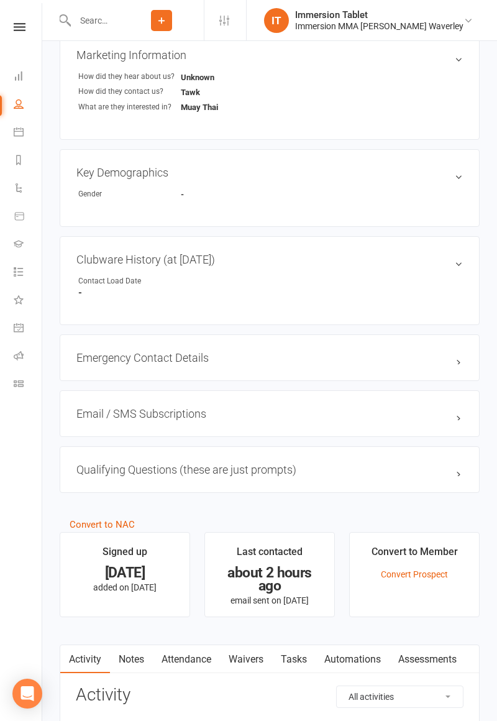
scroll to position [537, 0]
click at [255, 655] on link "Waivers" at bounding box center [246, 659] width 52 height 29
click at [430, 685] on button "Sign new Waiver" at bounding box center [422, 696] width 84 height 22
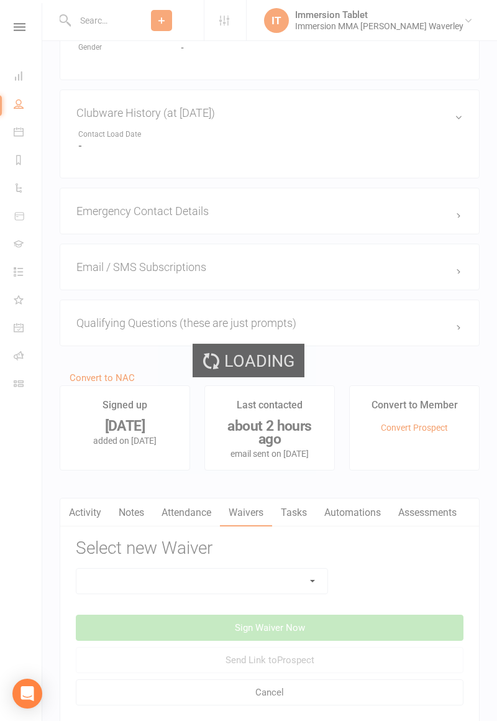
scroll to position [706, 0]
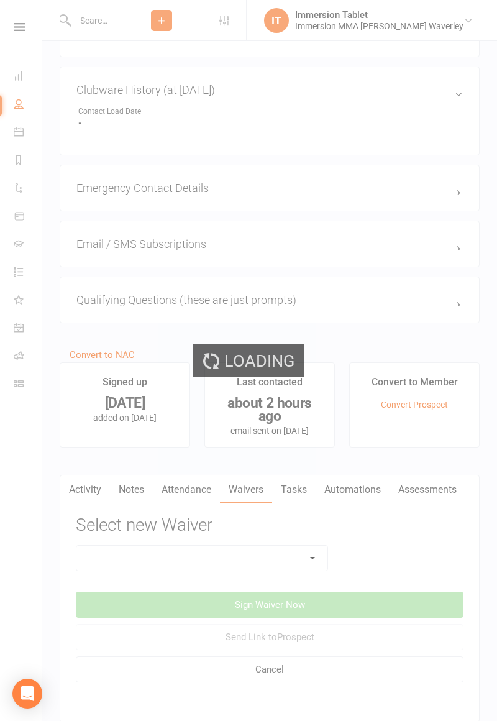
click at [294, 560] on div "Loading" at bounding box center [248, 360] width 497 height 721
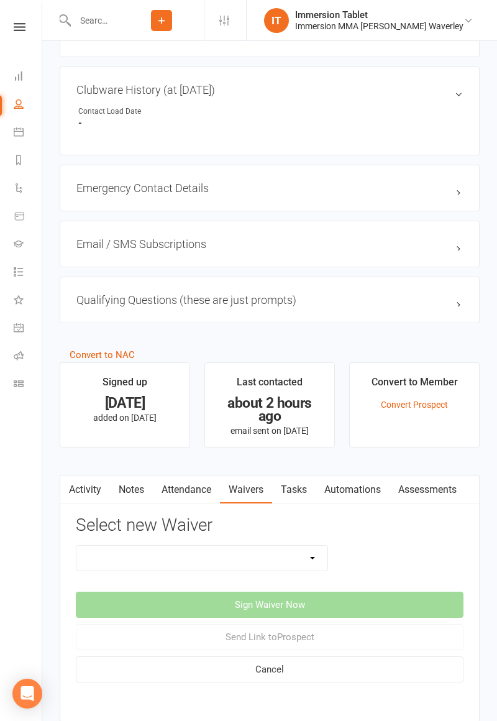
click at [292, 560] on select "Cancellation Form Immersion 10 Class Pass Form Immersion 10 Class Pass Form (Pa…" at bounding box center [201, 557] width 251 height 25
select select "10648"
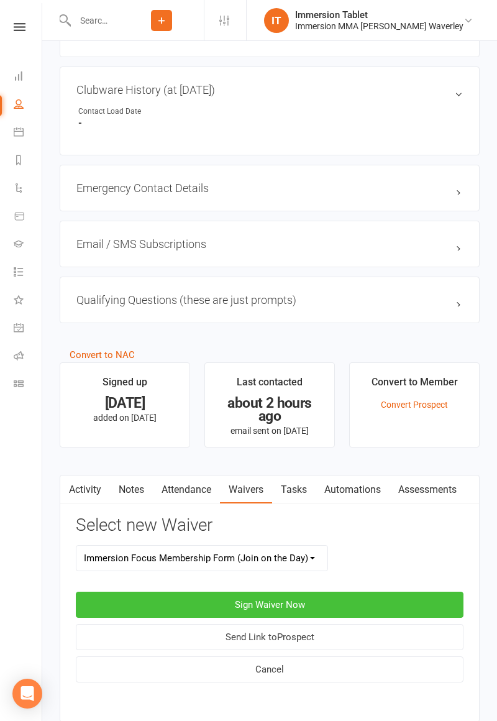
click at [399, 598] on button "Sign Waiver Now" at bounding box center [270, 604] width 388 height 26
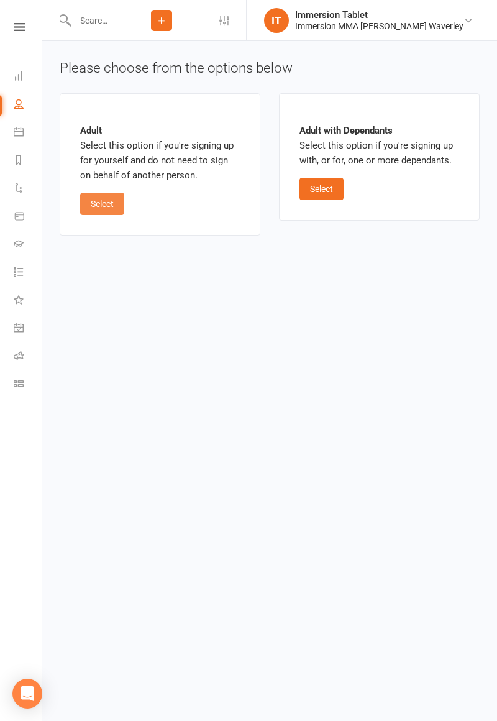
click at [107, 204] on button "Select" at bounding box center [102, 204] width 44 height 22
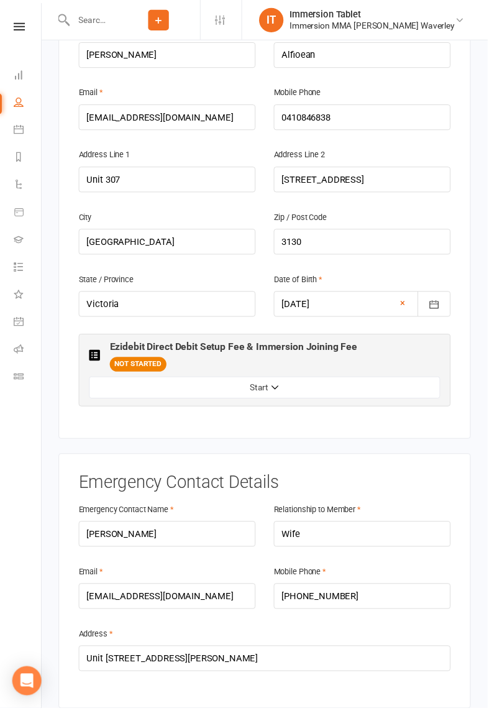
scroll to position [329, 0]
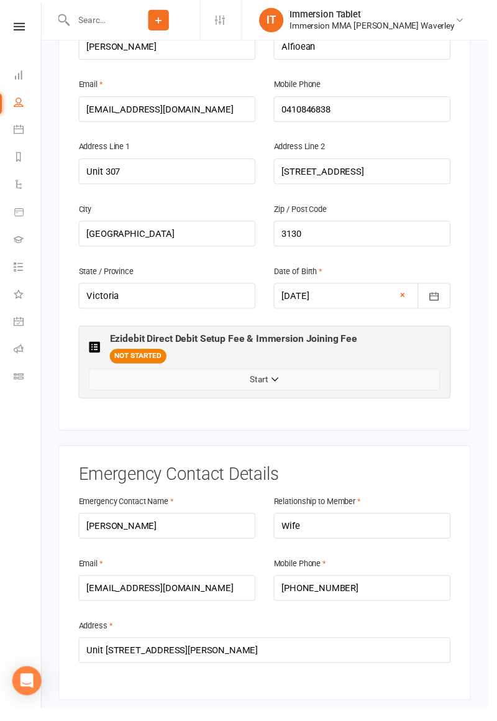
click at [182, 375] on button "Start" at bounding box center [270, 386] width 358 height 22
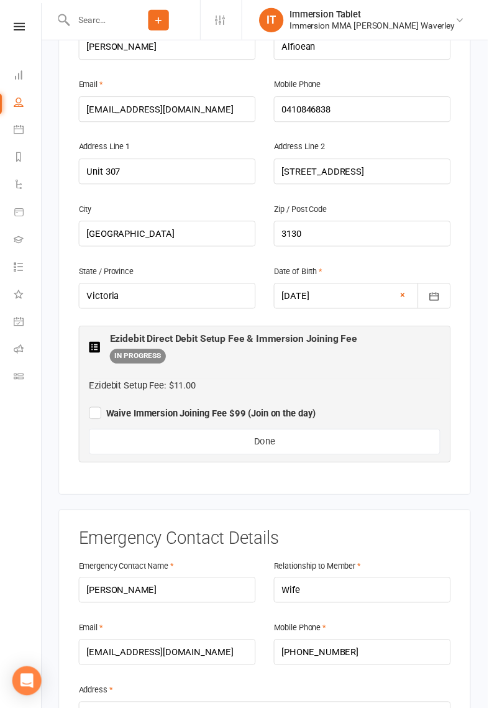
click at [98, 412] on label "Waive Immersion Joining Fee $99 (Join on the day)" at bounding box center [206, 419] width 231 height 15
click at [98, 410] on input "Waive Immersion Joining Fee $99 (Join on the day)" at bounding box center [206, 410] width 231 height 0
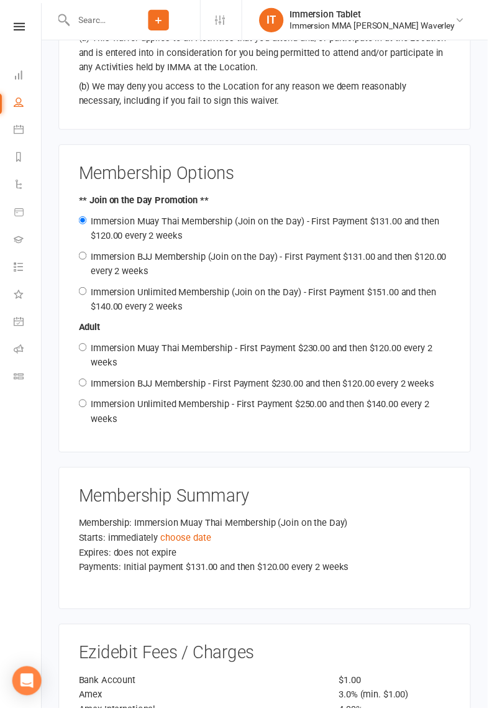
scroll to position [1431, 0]
click at [177, 543] on link "choose date" at bounding box center [189, 548] width 52 height 11
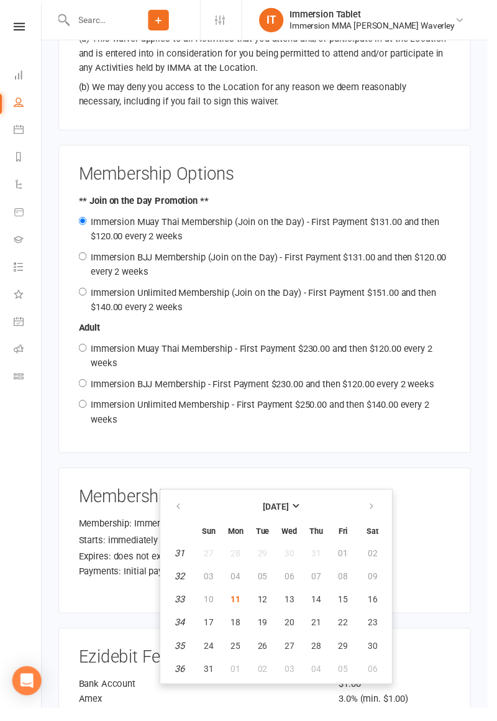
click at [125, 497] on h3 "Membership Summary" at bounding box center [269, 506] width 379 height 19
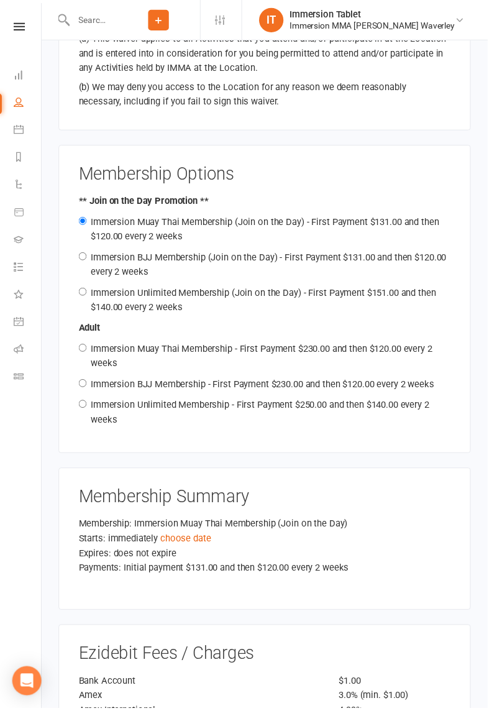
click at [174, 543] on link "choose date" at bounding box center [189, 548] width 52 height 11
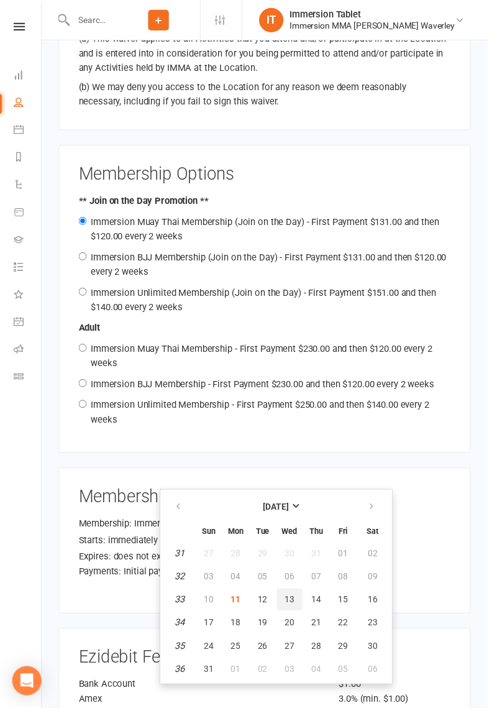
click at [303, 607] on button "13" at bounding box center [295, 610] width 26 height 22
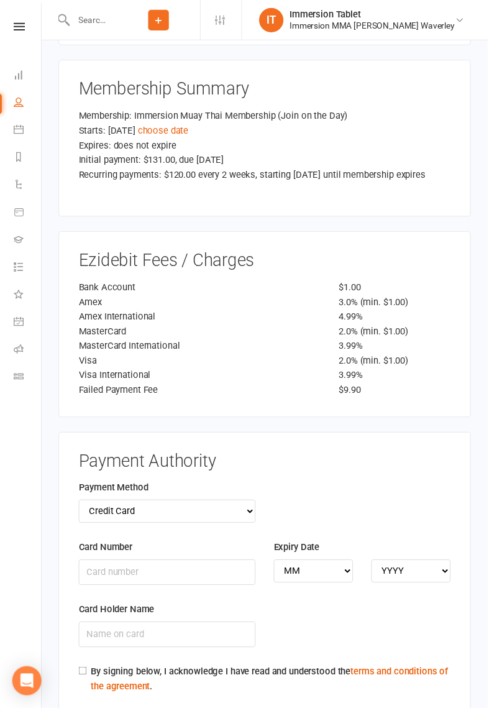
scroll to position [1863, 0]
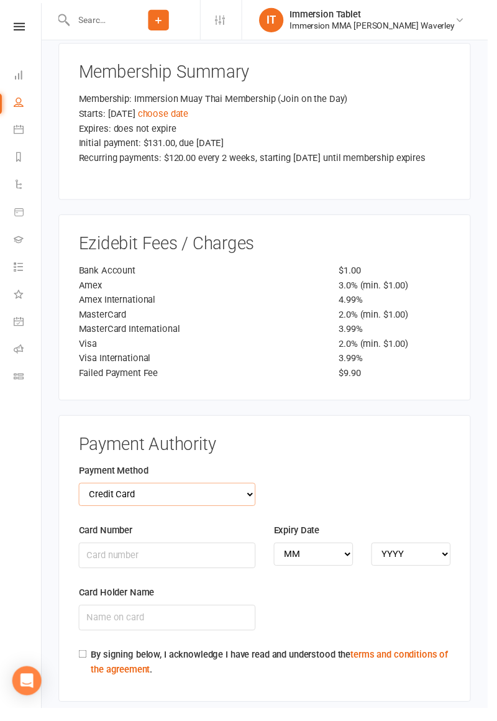
click at [114, 492] on select "Credit Card Bank Account" at bounding box center [170, 504] width 180 height 24
select select "bank_account"
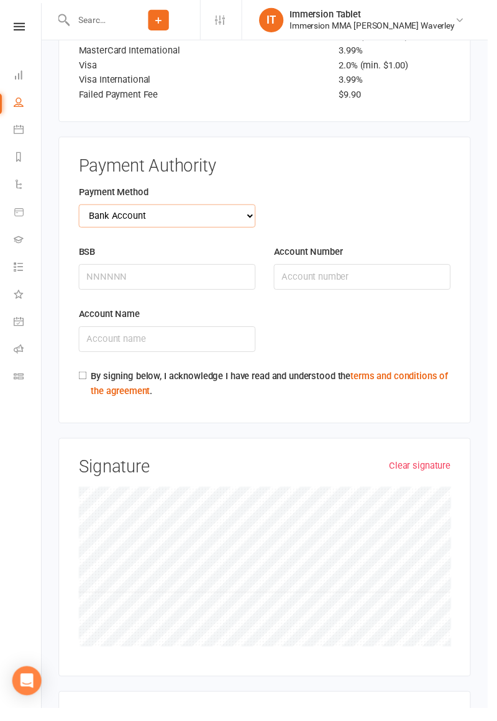
scroll to position [2144, 0]
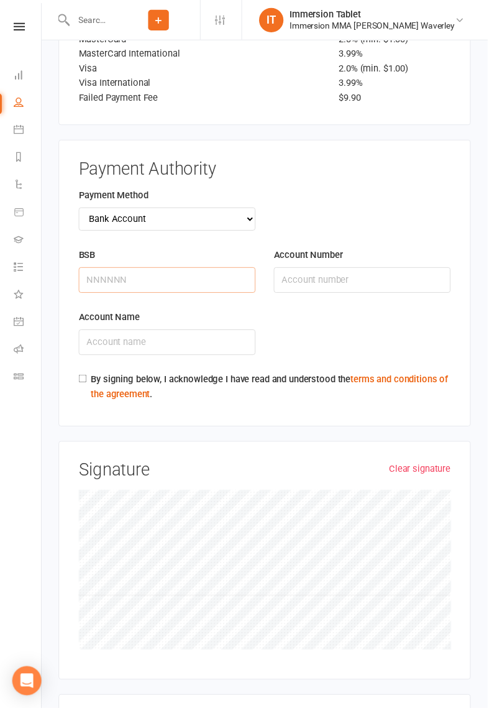
click at [101, 272] on input "BSB" at bounding box center [170, 285] width 180 height 26
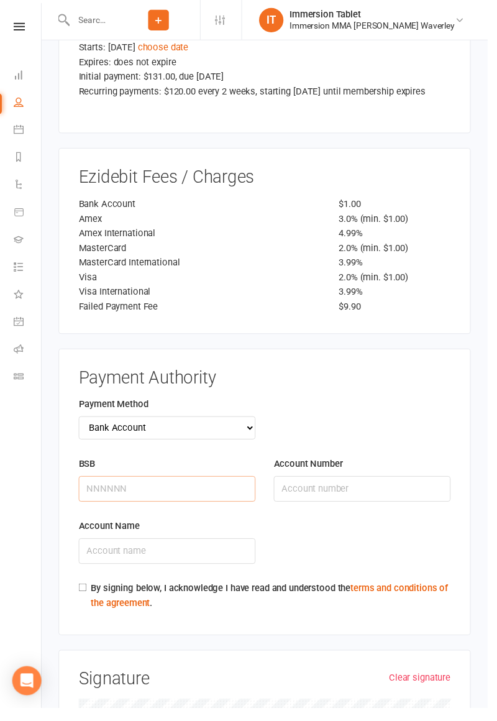
scroll to position [1934, 0]
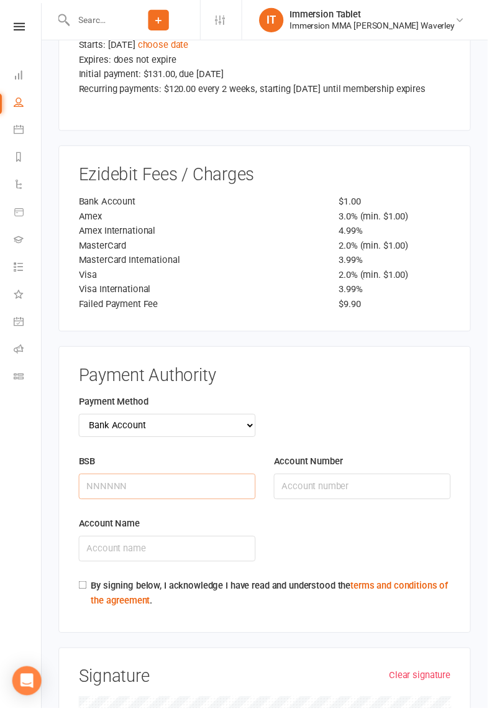
click at [91, 482] on input "BSB" at bounding box center [170, 495] width 180 height 26
type input "5"
type input "7377173"
click at [302, 482] on input "Account Number" at bounding box center [369, 495] width 180 height 26
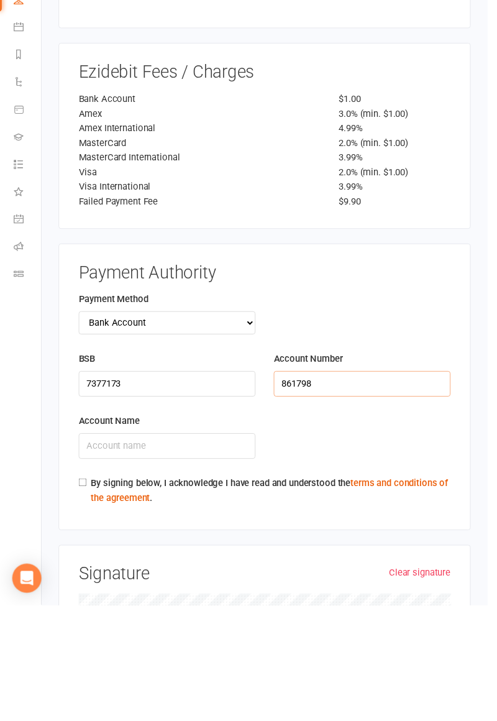
type input "861798"
click at [96, 545] on input "Account Name" at bounding box center [170, 558] width 180 height 26
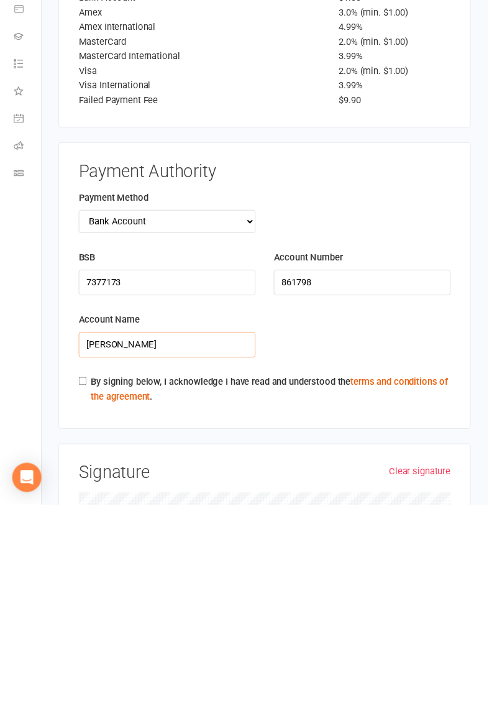
type input "[PERSON_NAME]"
click at [84, 589] on div "By signing below, I acknowledge I have read and understood the terms and condit…" at bounding box center [269, 606] width 379 height 35
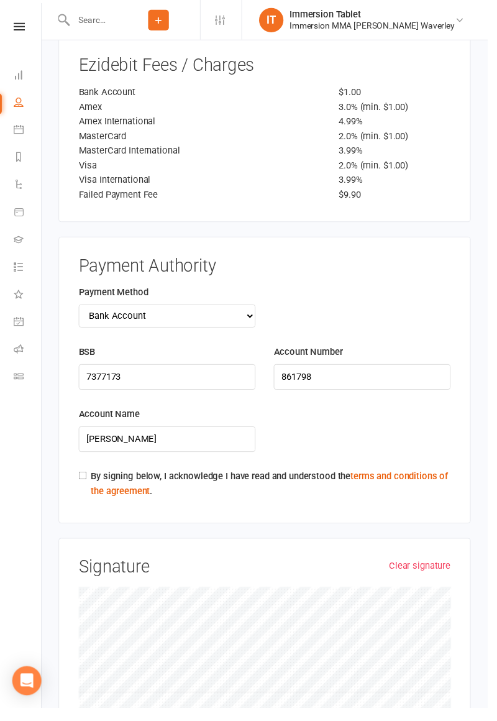
scroll to position [2044, 0]
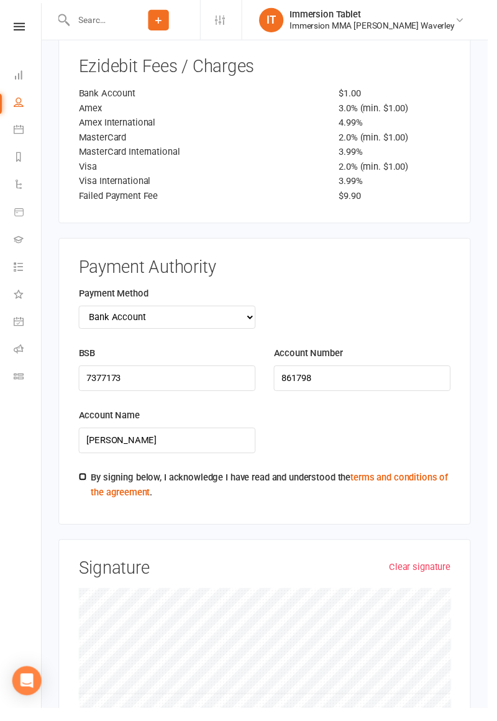
click at [84, 481] on input "By signing below, I acknowledge I have read and understood the terms and condit…" at bounding box center [84, 485] width 8 height 8
checkbox input "true"
click at [451, 549] on div "Clear signature Signature" at bounding box center [270, 670] width 420 height 242
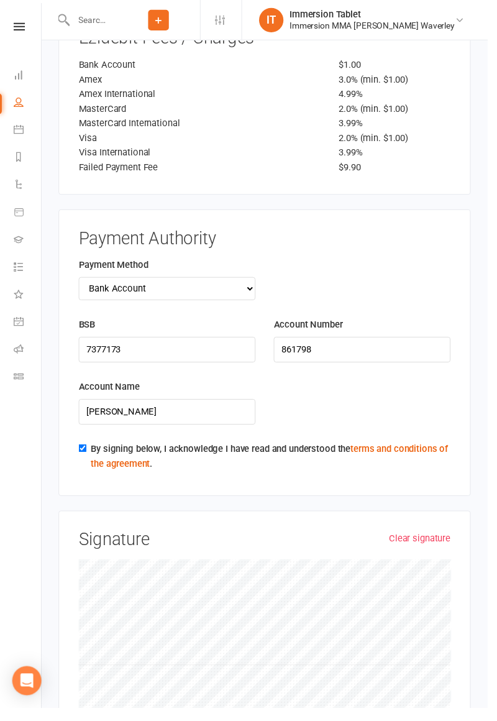
scroll to position [2075, 0]
click at [432, 539] on link "Clear signature" at bounding box center [427, 546] width 63 height 15
click at [427, 539] on link "Clear signature" at bounding box center [427, 546] width 63 height 15
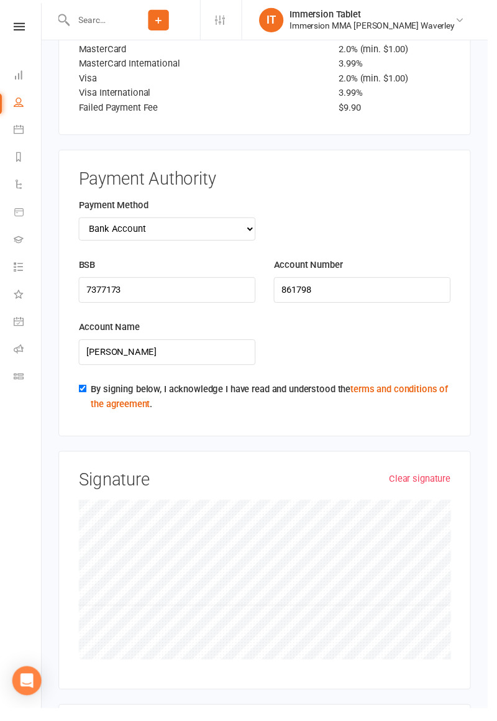
scroll to position [2229, 0]
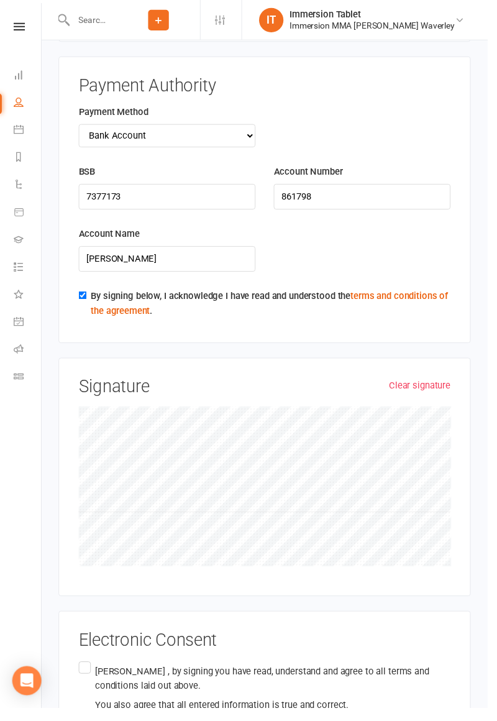
click at [73, 628] on div "Electronic Consent [PERSON_NAME] , by signing you have read, understand and agr…" at bounding box center [270, 695] width 420 height 146
click at [82, 671] on label "[PERSON_NAME] , by signing you have read, understand and agree to all terms and…" at bounding box center [269, 700] width 379 height 59
click at [82, 671] on input "[PERSON_NAME] , by signing you have read, understand and agree to all terms and…" at bounding box center [84, 671] width 8 height 0
click at [81, 671] on label "[PERSON_NAME] , by signing you have read, understand and agree to all terms and…" at bounding box center [269, 700] width 379 height 59
click at [81, 671] on input "[PERSON_NAME] , by signing you have read, understand and agree to all terms and…" at bounding box center [84, 671] width 8 height 0
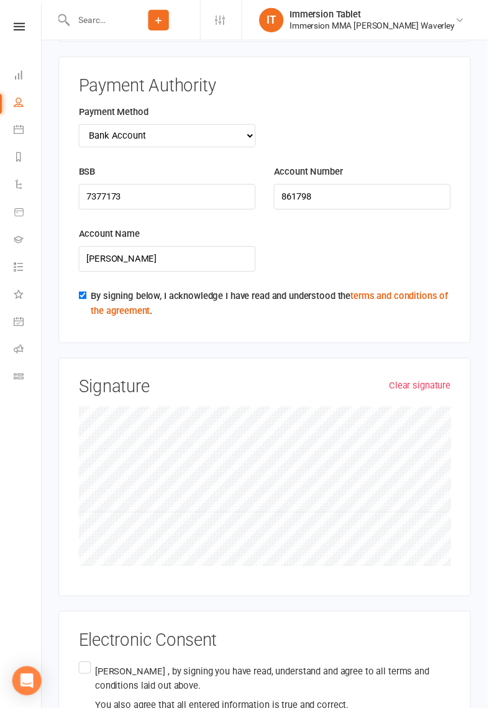
click at [91, 671] on label "[PERSON_NAME] , by signing you have read, understand and agree to all terms and…" at bounding box center [269, 700] width 379 height 59
click at [88, 671] on input "[PERSON_NAME] , by signing you have read, understand and agree to all terms and…" at bounding box center [84, 671] width 8 height 0
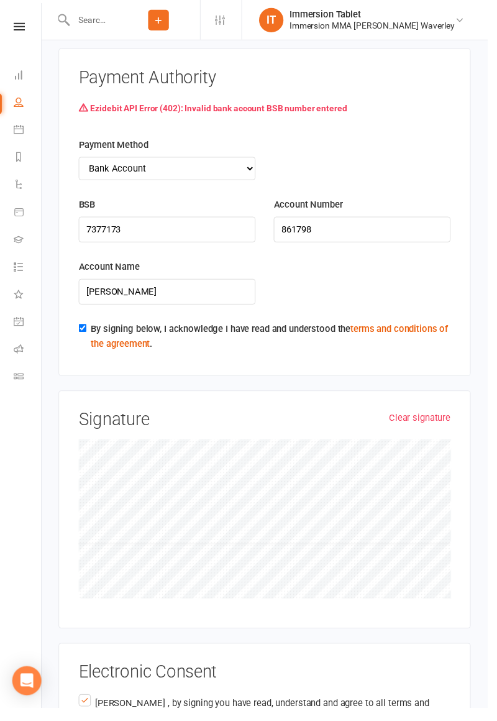
scroll to position [2239, 0]
click at [430, 417] on link "Clear signature" at bounding box center [427, 424] width 63 height 15
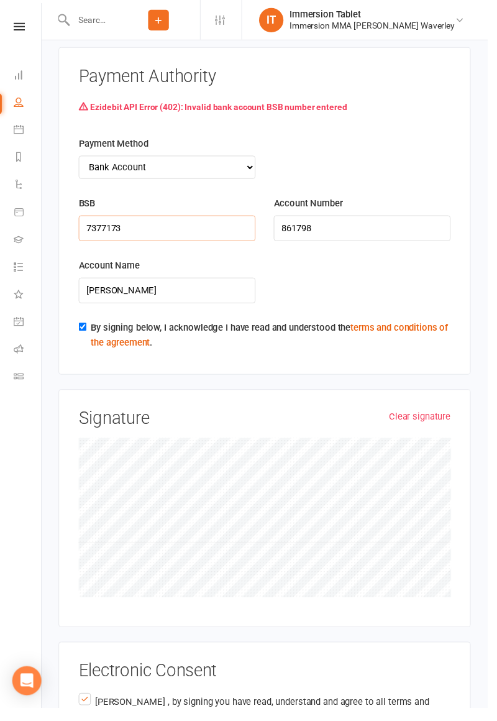
click at [96, 219] on input "7377173" at bounding box center [170, 232] width 180 height 26
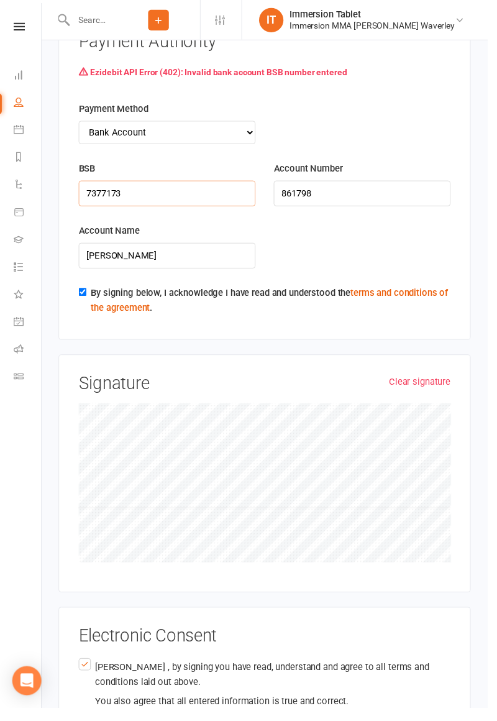
scroll to position [2299, 0]
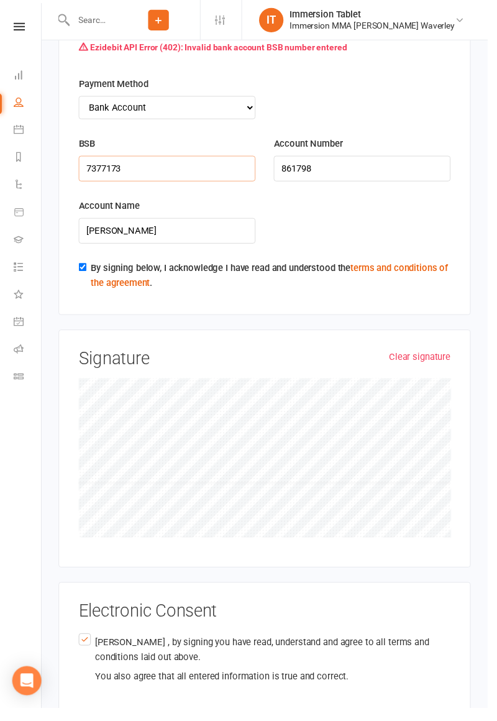
click at [99, 158] on input "7377173" at bounding box center [170, 171] width 180 height 26
click at [104, 158] on input "7377173" at bounding box center [170, 171] width 180 height 26
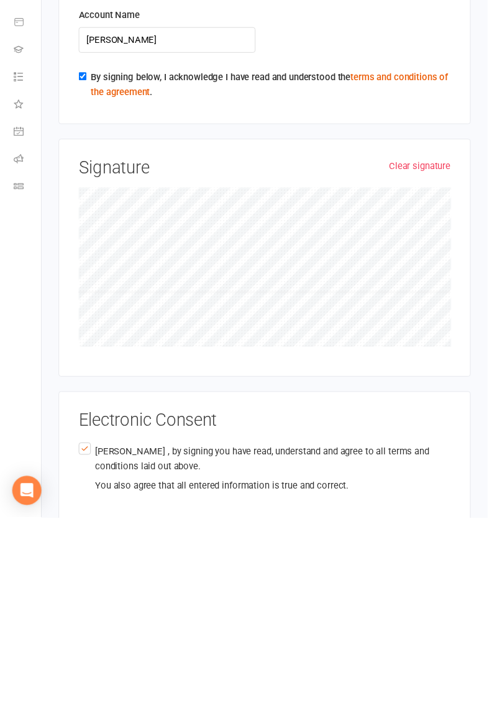
click at [425, 356] on link "Clear signature" at bounding box center [427, 363] width 63 height 15
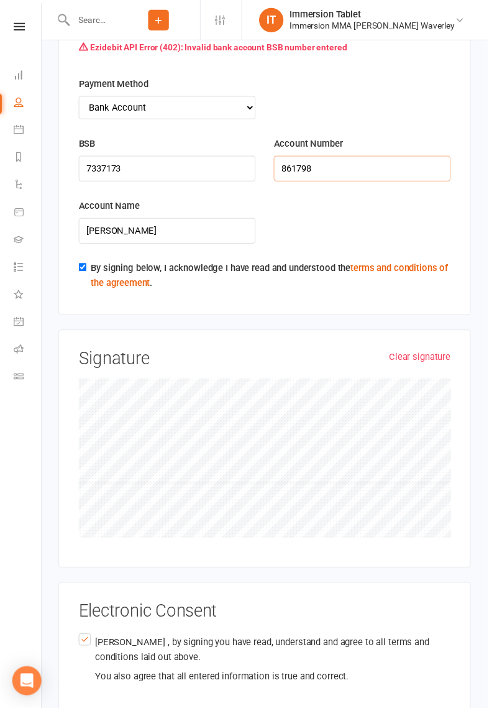
click at [440, 158] on input "861798" at bounding box center [369, 171] width 180 height 26
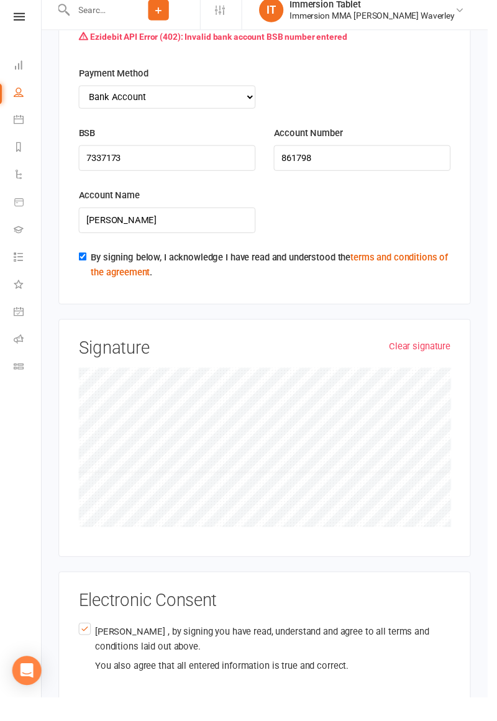
click at [440, 356] on link "Clear signature" at bounding box center [427, 363] width 63 height 15
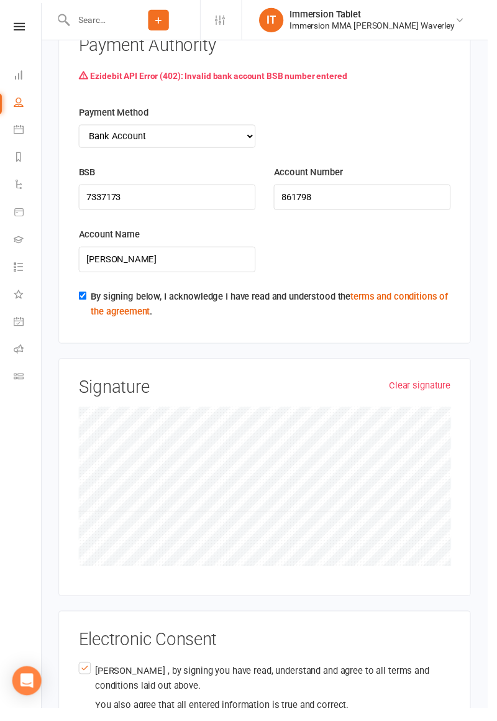
scroll to position [2269, 0]
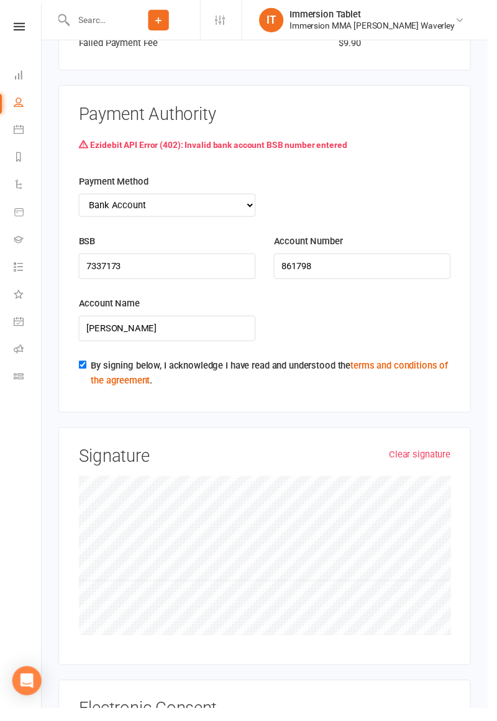
scroll to position [2270, 0]
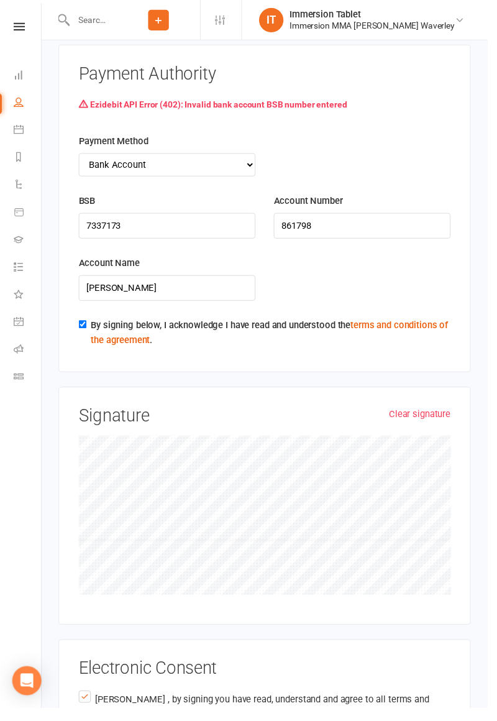
scroll to position [2239, 0]
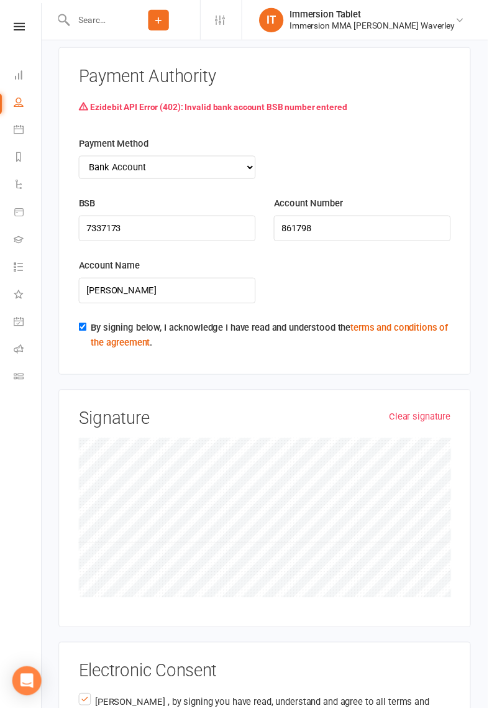
click at [442, 417] on link "Clear signature" at bounding box center [427, 424] width 63 height 15
click at [441, 417] on link "Clear signature" at bounding box center [427, 424] width 63 height 15
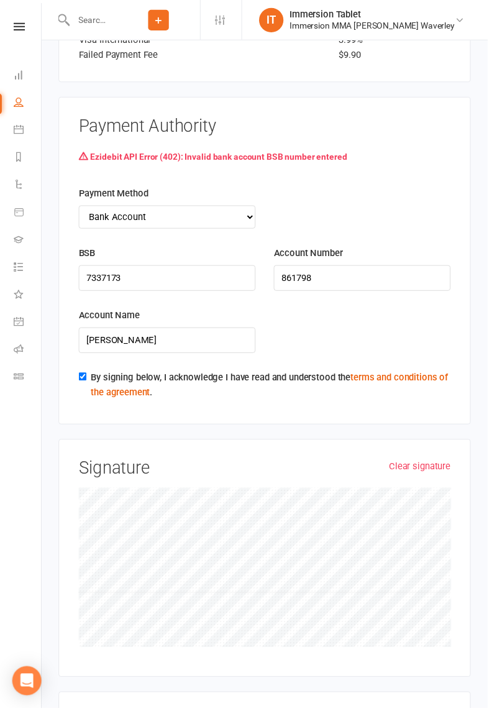
scroll to position [2196, 0]
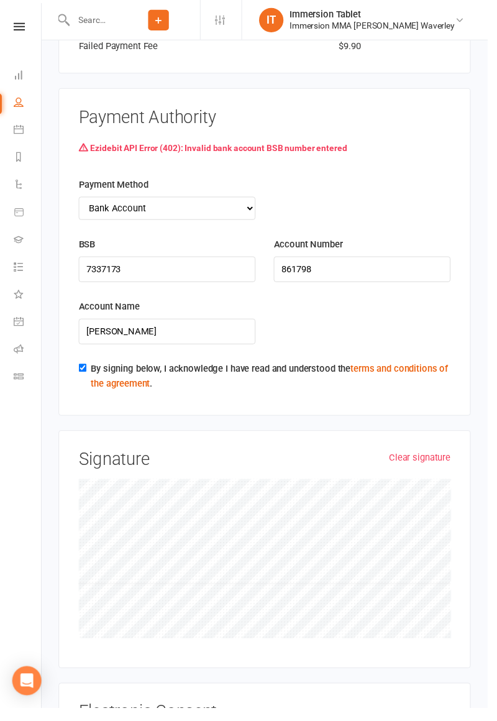
click at [420, 459] on link "Clear signature" at bounding box center [427, 466] width 63 height 15
click at [436, 459] on link "Clear signature" at bounding box center [427, 466] width 63 height 15
click at [98, 262] on input "7337173" at bounding box center [170, 275] width 180 height 26
click at [107, 262] on input "7337173" at bounding box center [170, 275] width 180 height 26
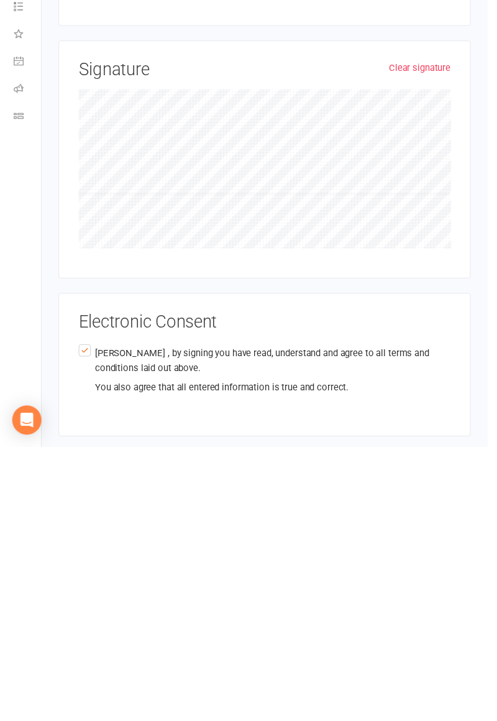
scroll to position [2331, 0]
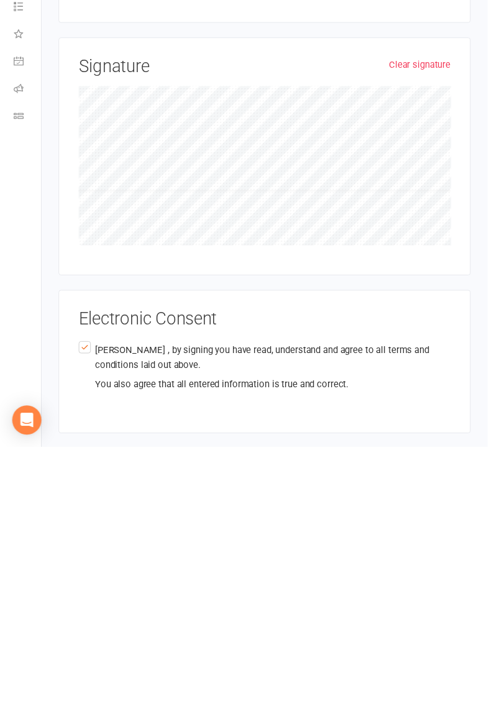
type input "733173"
click at [81, 720] on button "Agree & Submit" at bounding box center [111, 735] width 102 height 26
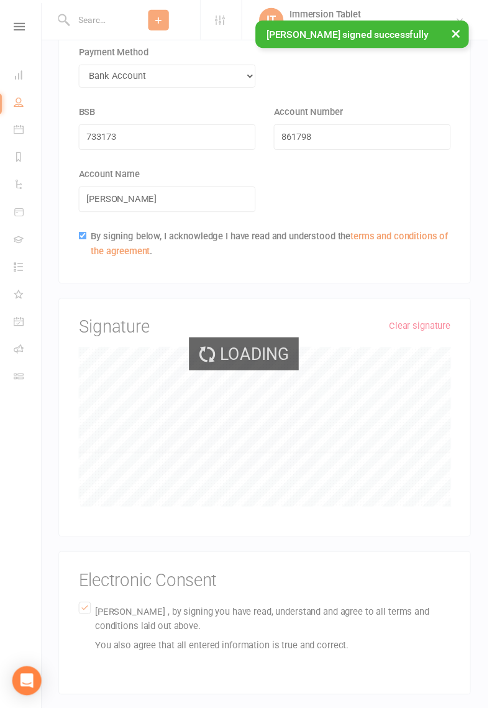
scroll to position [1953, 0]
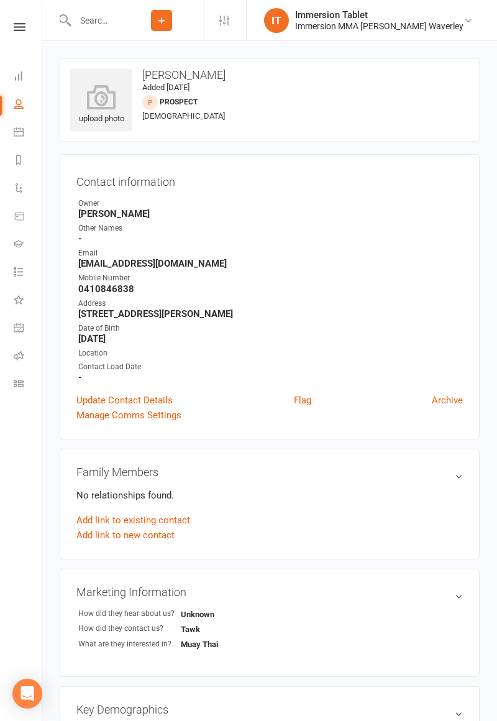
click at [5, 140] on li "Calendar" at bounding box center [20, 133] width 42 height 28
click at [18, 135] on icon at bounding box center [19, 132] width 10 height 10
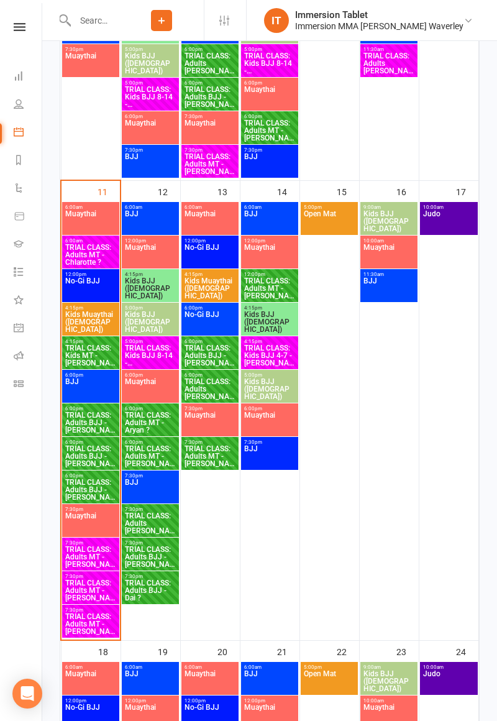
scroll to position [609, 0]
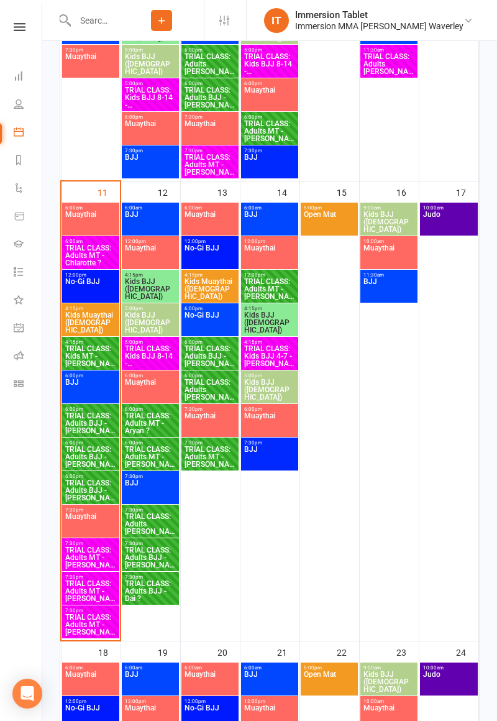
click at [94, 630] on span "TRIAL CLASS: Adults MT - [PERSON_NAME]" at bounding box center [91, 624] width 52 height 22
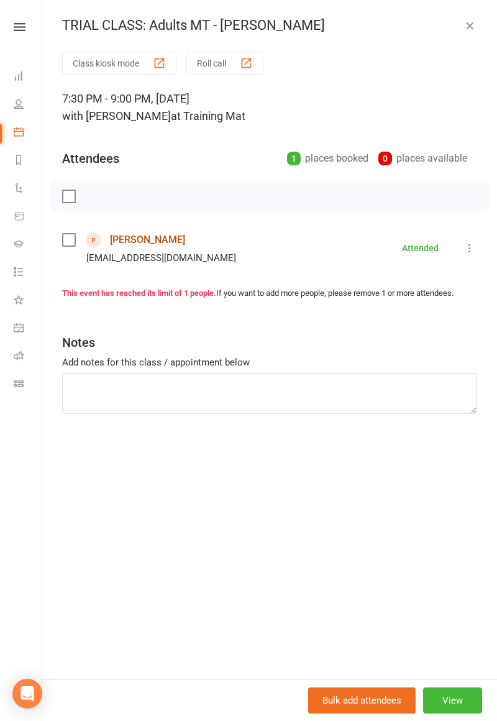
click at [158, 243] on link "[PERSON_NAME]" at bounding box center [147, 240] width 75 height 20
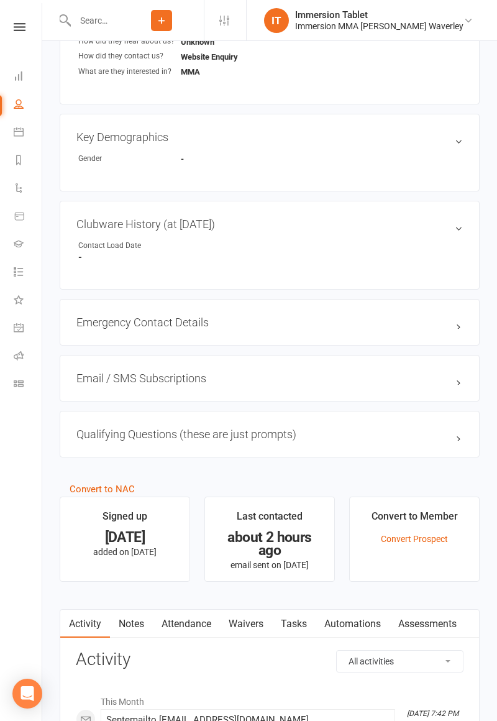
scroll to position [570, 0]
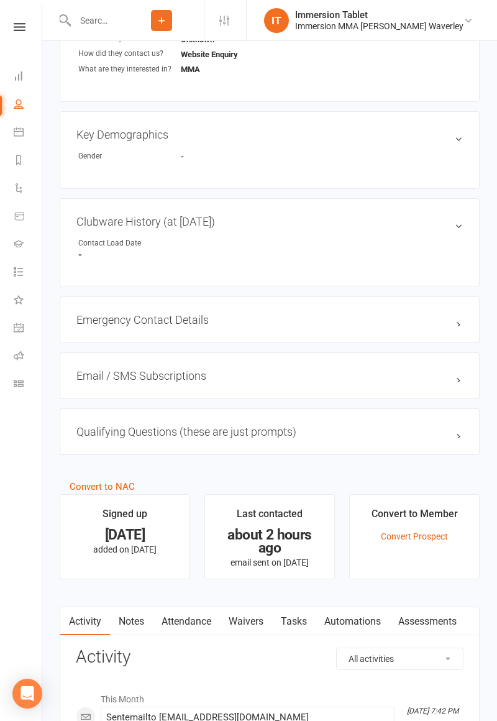
click at [252, 617] on link "Waivers" at bounding box center [246, 621] width 52 height 29
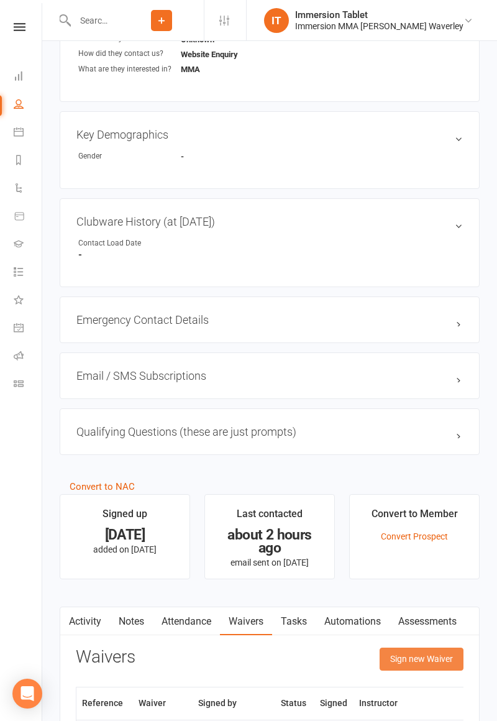
click at [427, 663] on button "Sign new Waiver" at bounding box center [422, 658] width 84 height 22
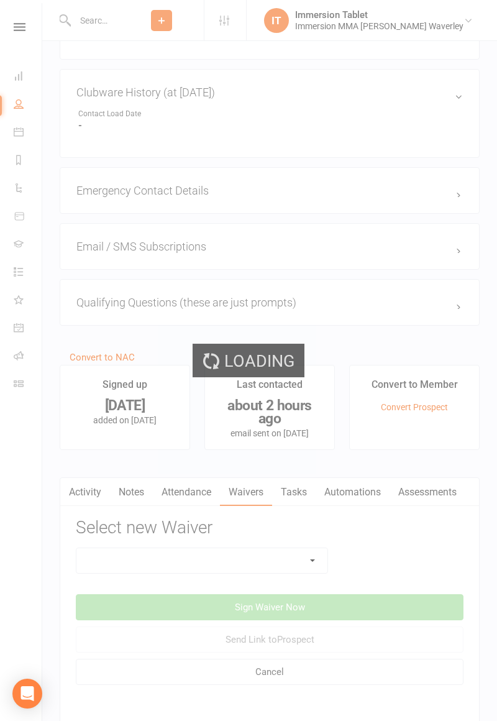
scroll to position [702, 0]
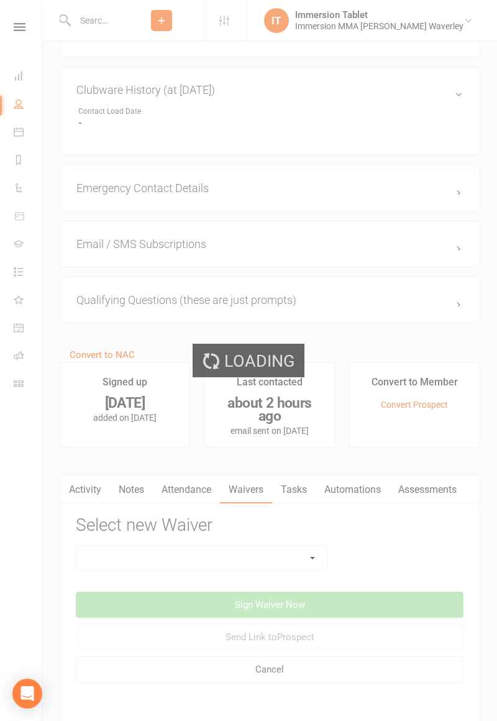
click at [263, 558] on div "Loading" at bounding box center [248, 360] width 497 height 721
click at [286, 563] on div "Loading" at bounding box center [248, 360] width 497 height 721
click at [291, 550] on div "Loading" at bounding box center [248, 360] width 497 height 721
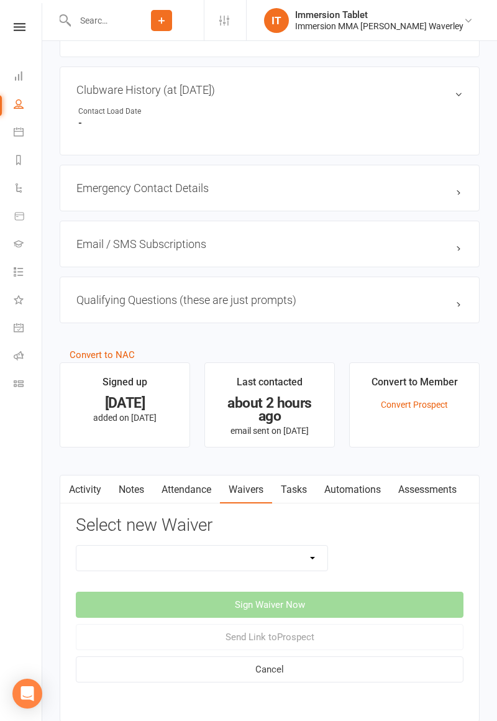
click at [284, 558] on select "Cancellation Form Immersion 10 Class Pass Form Immersion 10 Class Pass Form (Pa…" at bounding box center [201, 557] width 251 height 25
select select "10648"
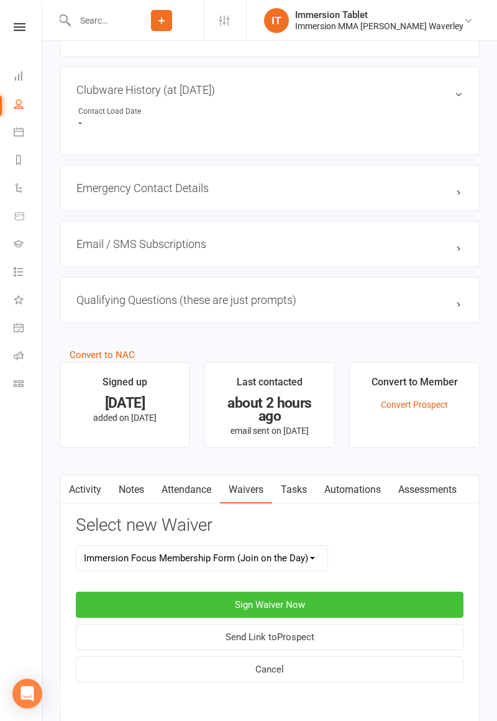
click at [360, 591] on button "Sign Waiver Now" at bounding box center [270, 604] width 388 height 26
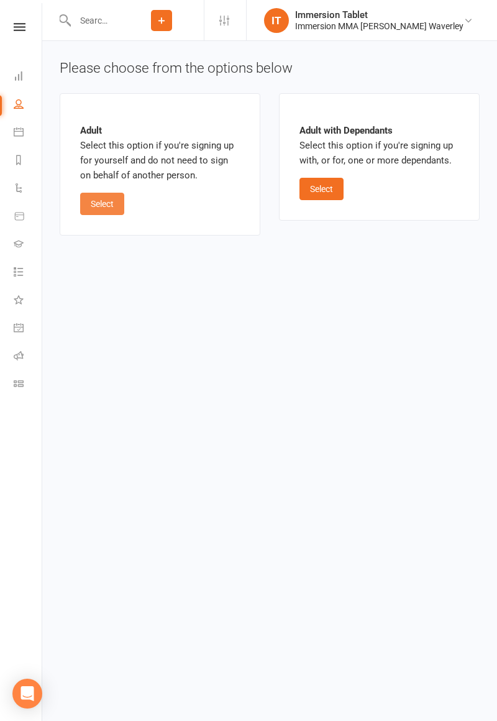
click at [112, 211] on button "Select" at bounding box center [102, 204] width 44 height 22
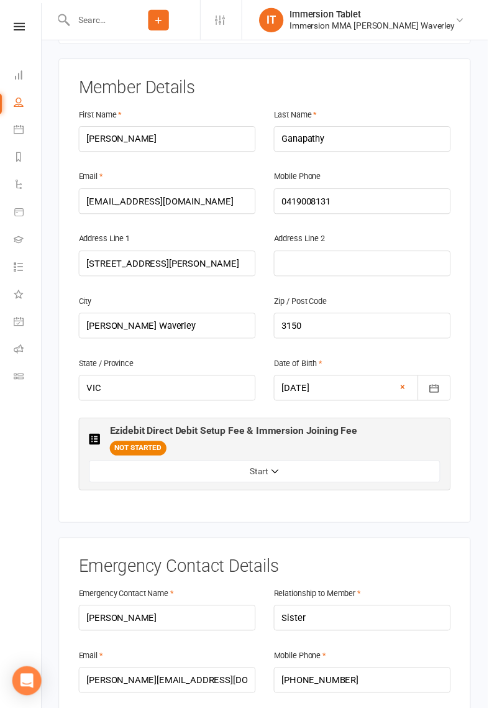
scroll to position [235, 0]
click at [168, 470] on button "Start" at bounding box center [270, 481] width 358 height 22
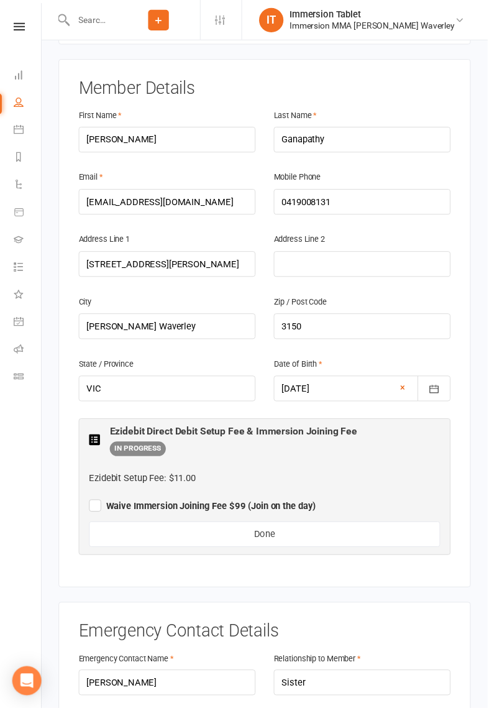
click at [93, 506] on label "Waive Immersion Joining Fee $99 (Join on the day)" at bounding box center [206, 513] width 231 height 15
click at [93, 504] on input "Waive Immersion Joining Fee $99 (Join on the day)" at bounding box center [206, 504] width 231 height 0
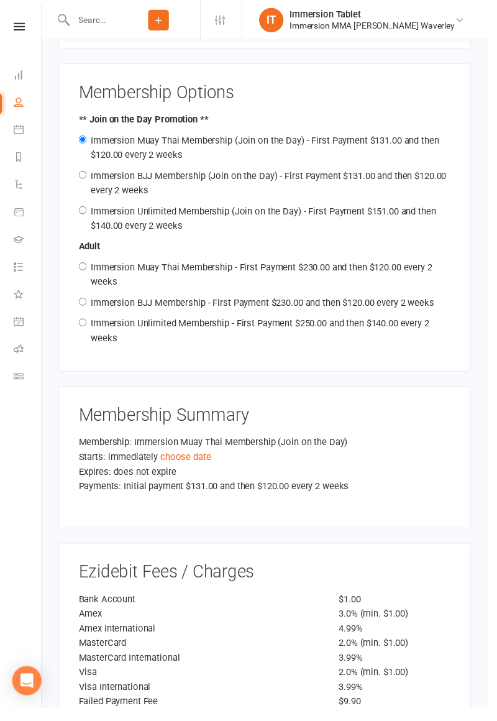
scroll to position [1513, 0]
click at [183, 461] on link "choose date" at bounding box center [189, 466] width 52 height 11
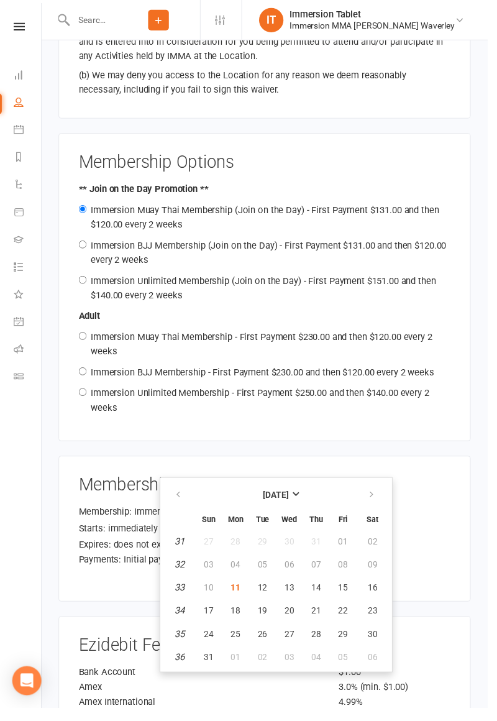
scroll to position [1444, 0]
click at [276, 606] on button "12" at bounding box center [268, 598] width 26 height 22
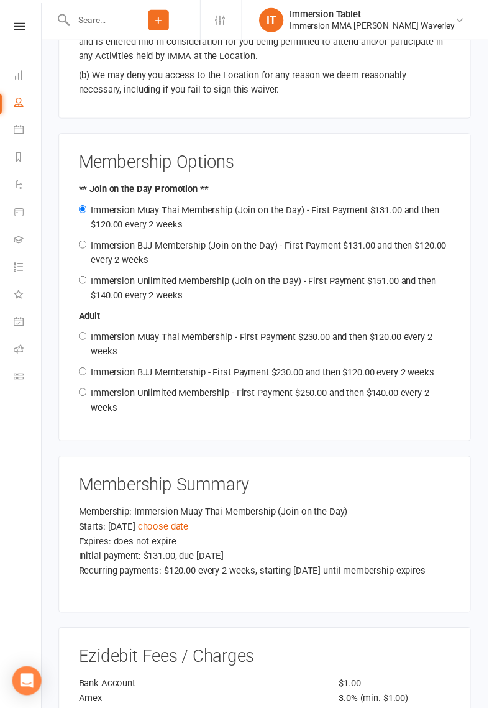
click at [192, 530] on link "choose date" at bounding box center [166, 535] width 52 height 11
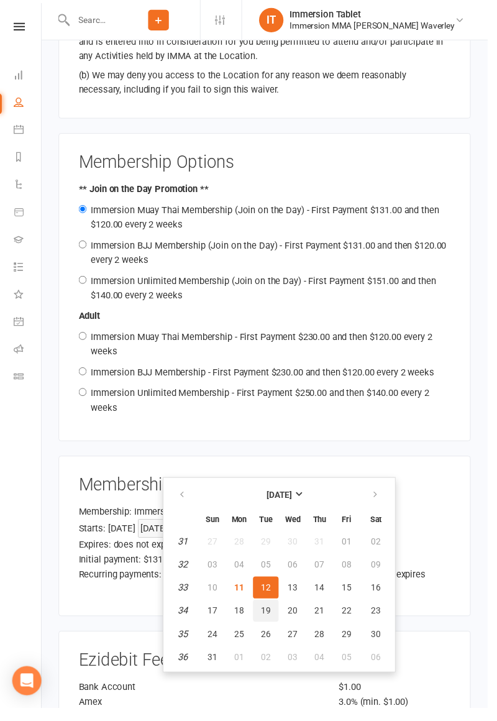
click at [271, 621] on span "19" at bounding box center [271, 622] width 10 height 10
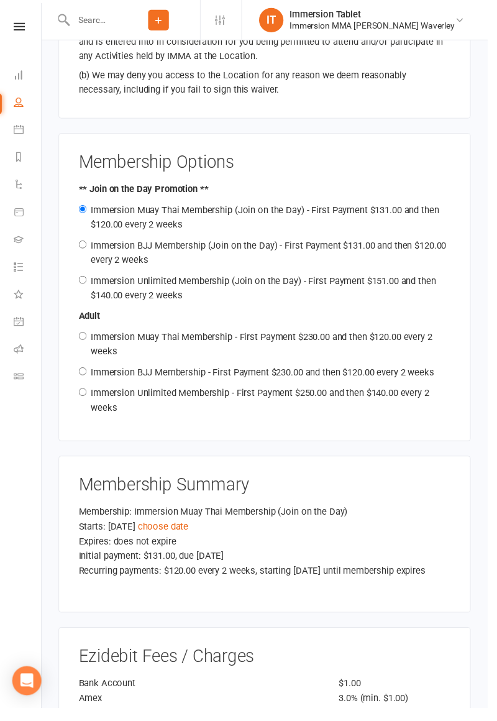
scroll to position [1447, 0]
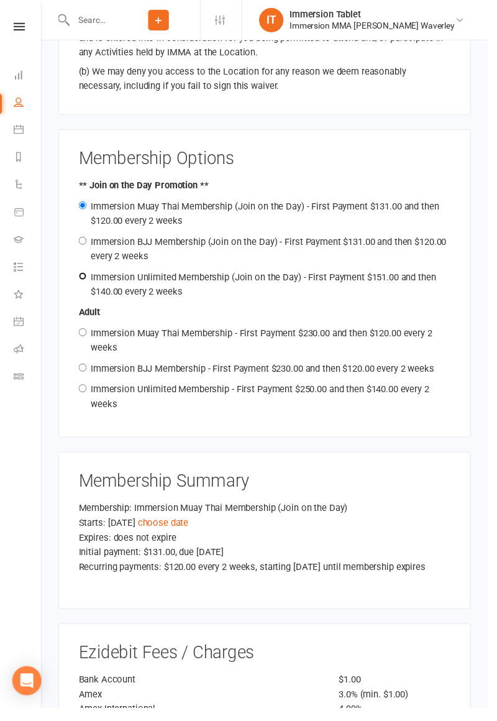
click at [88, 277] on input "Immersion Unlimited Membership (Join on the Day) - First Payment $151.00 and th…" at bounding box center [84, 281] width 8 height 8
radio input "true"
radio input "false"
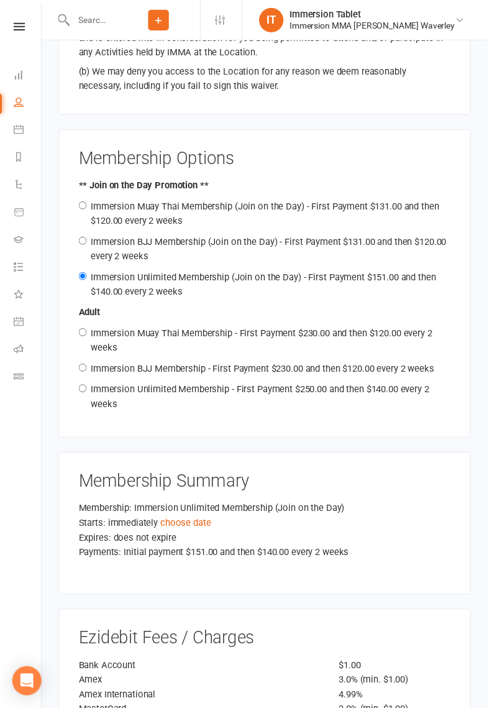
click at [181, 527] on link "choose date" at bounding box center [189, 532] width 52 height 11
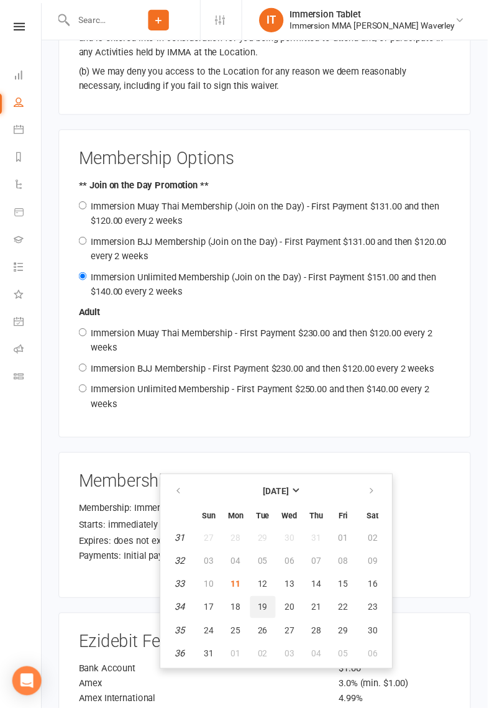
click at [268, 616] on span "19" at bounding box center [268, 618] width 10 height 10
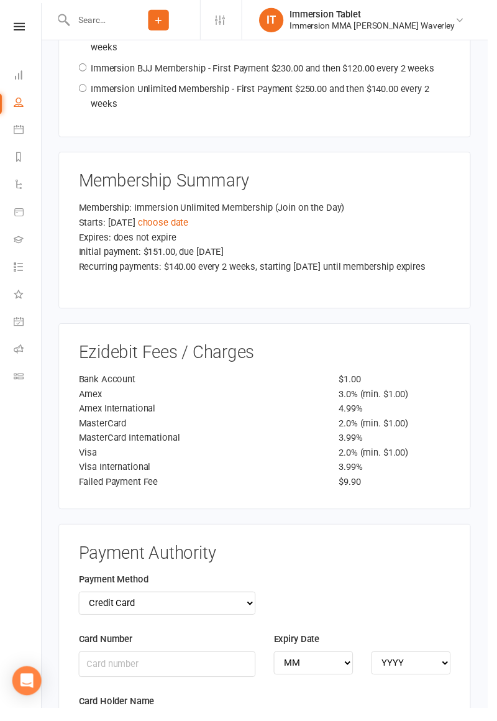
scroll to position [1748, 0]
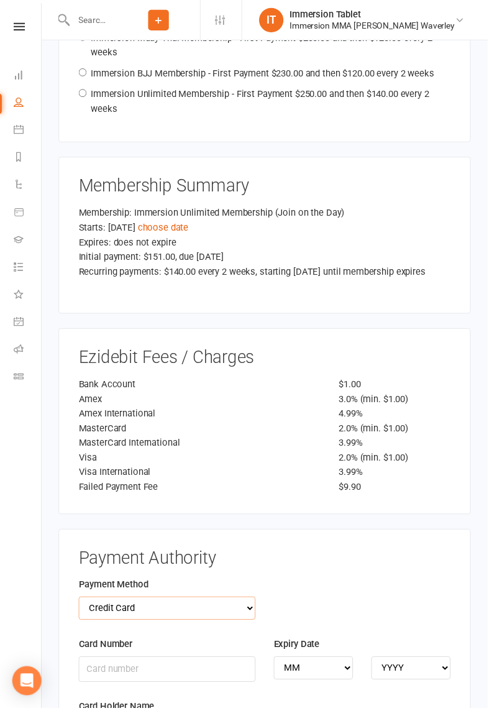
click at [107, 607] on select "Credit Card Bank Account" at bounding box center [170, 619] width 180 height 24
click at [111, 262] on div "Membership Summary Membership: Immersion Unlimited Membership (Join on the Day)…" at bounding box center [270, 240] width 420 height 160
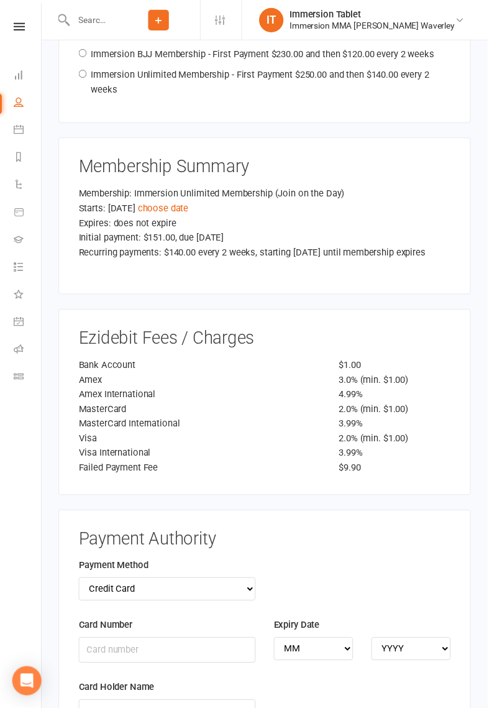
scroll to position [1808, 0]
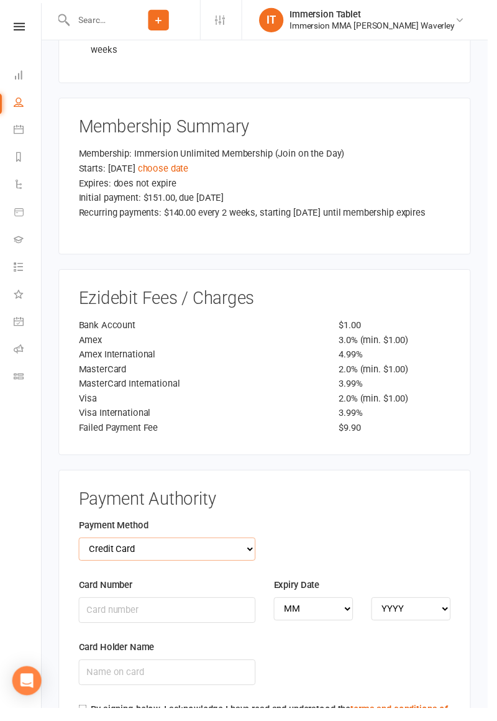
click at [98, 547] on select "Credit Card Bank Account" at bounding box center [170, 559] width 180 height 24
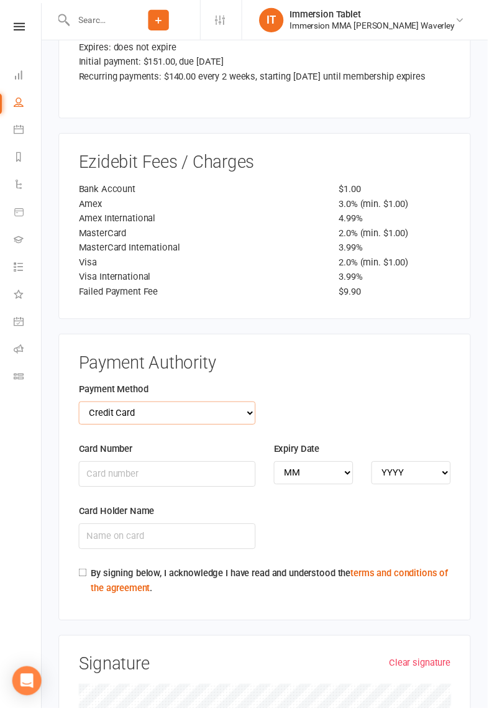
scroll to position [1948, 0]
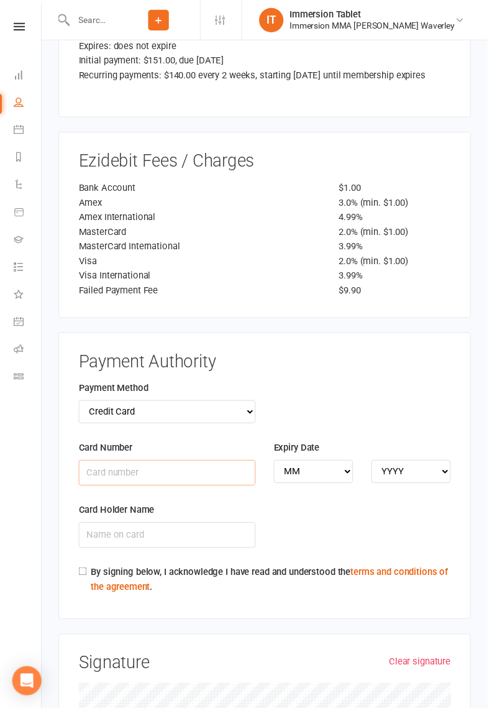
click at [145, 468] on input "Card Number" at bounding box center [170, 481] width 180 height 26
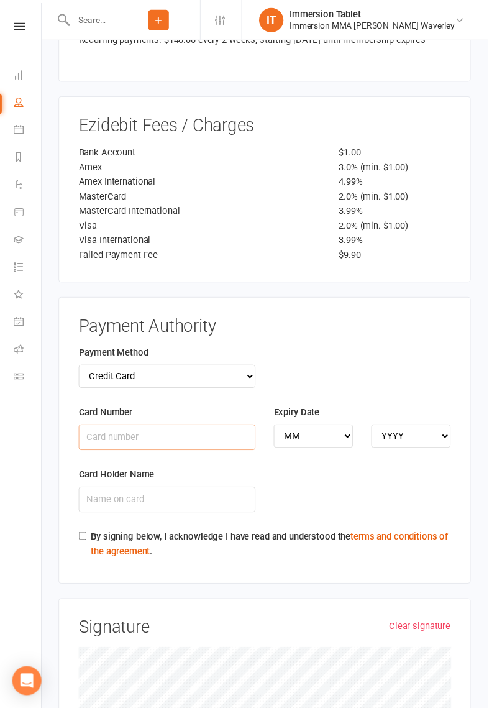
scroll to position [2009, 0]
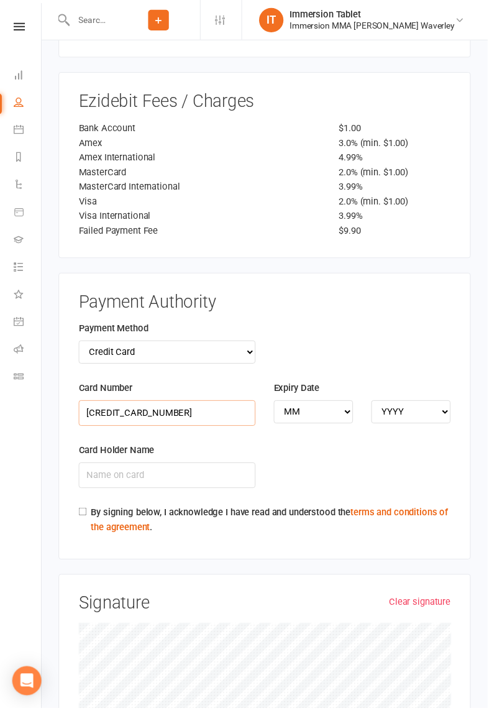
type input "[CREDIT_CARD_NUMBER]"
click at [332, 407] on select "MM 01 02 03 04 05 06 07 08 09 10 11 12" at bounding box center [319, 419] width 81 height 24
select select "08"
click at [422, 407] on select "YYYY 2025 2026 2027 2028 2029 2030 2031 2032 2033 2034" at bounding box center [418, 419] width 81 height 24
select select "2027"
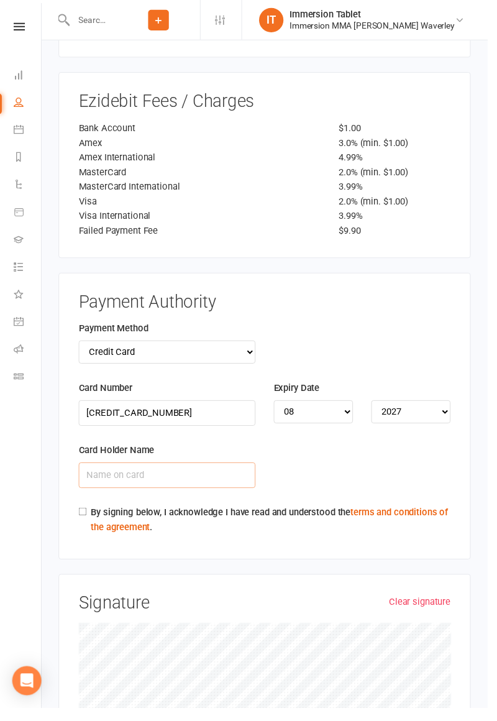
click at [181, 471] on input "Card Holder Name" at bounding box center [170, 484] width 180 height 26
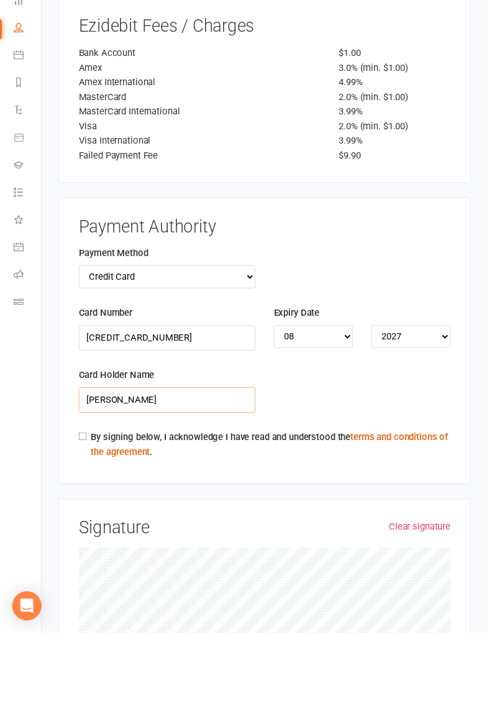
type input "[PERSON_NAME]"
click at [71, 475] on div "Payment Authority Payment Method Credit Card Bank Account Card Number [CREDIT_C…" at bounding box center [270, 424] width 420 height 293
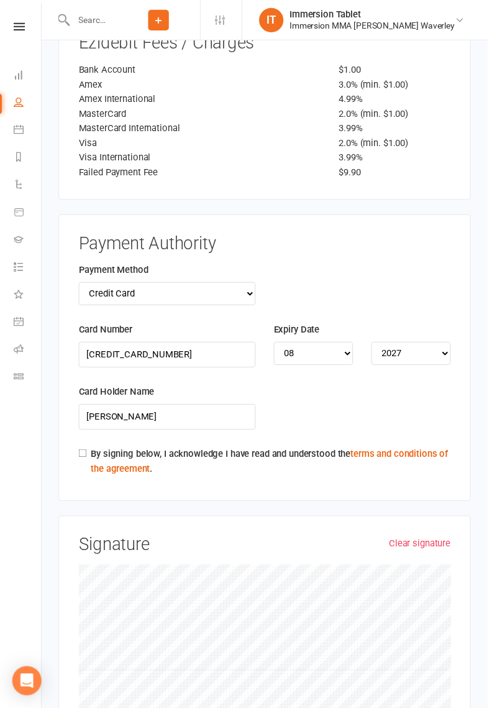
scroll to position [2229, 0]
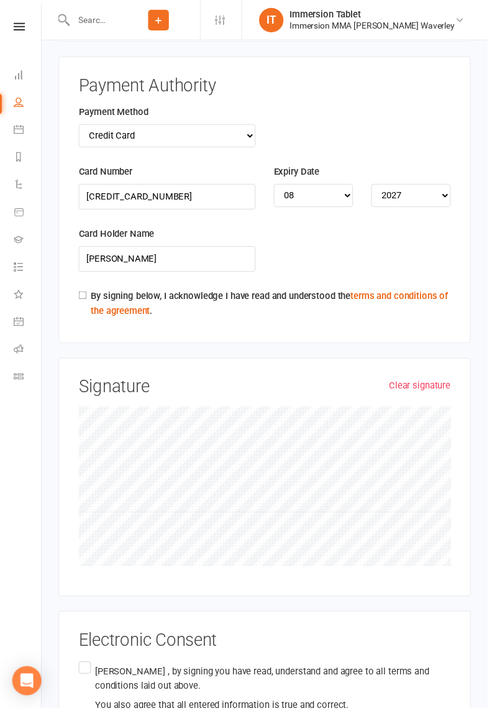
click at [81, 671] on label "[PERSON_NAME] , by signing you have read, understand and agree to all terms and…" at bounding box center [269, 700] width 379 height 59
click at [81, 671] on input "[PERSON_NAME] , by signing you have read, understand and agree to all terms and…" at bounding box center [84, 671] width 8 height 0
click at [84, 671] on label "[PERSON_NAME] , by signing you have read, understand and agree to all terms and…" at bounding box center [269, 700] width 379 height 59
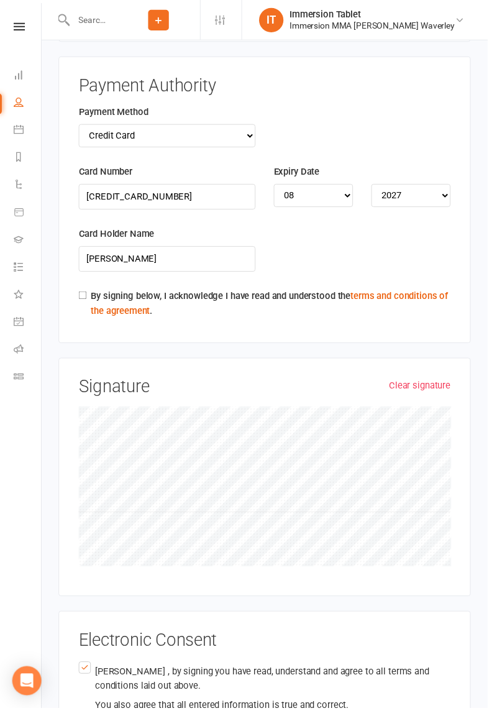
click at [84, 671] on input "[PERSON_NAME] , by signing you have read, understand and agree to all terms and…" at bounding box center [84, 671] width 8 height 0
click at [82, 671] on label "[PERSON_NAME] , by signing you have read, understand and agree to all terms and…" at bounding box center [269, 700] width 379 height 59
click at [82, 671] on input "[PERSON_NAME] , by signing you have read, understand and agree to all terms and…" at bounding box center [84, 671] width 8 height 0
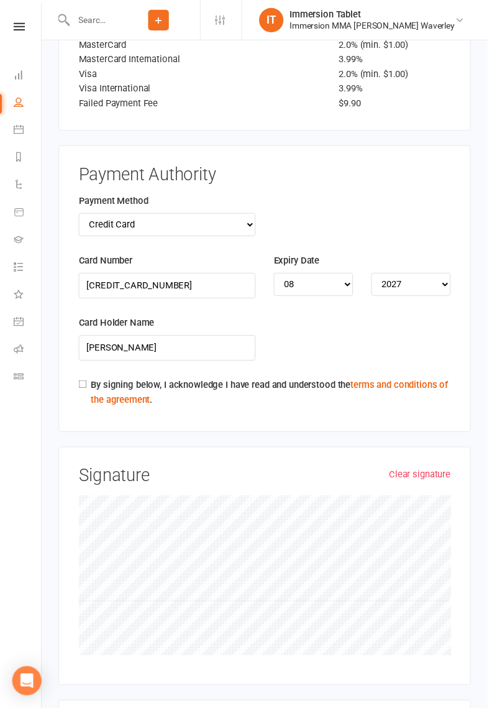
scroll to position [2139, 0]
click at [73, 347] on div "Payment Authority Payment Method Credit Card Bank Account Card Number [CREDIT_C…" at bounding box center [270, 293] width 420 height 293
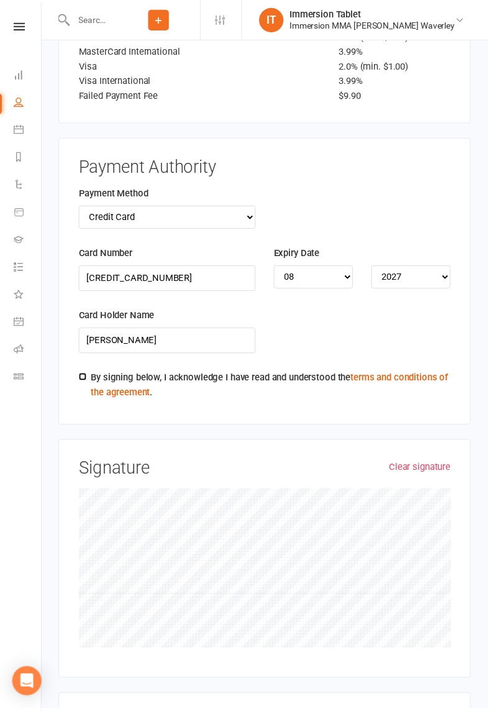
click at [87, 380] on input "By signing below, I acknowledge I have read and understood the terms and condit…" at bounding box center [84, 384] width 8 height 8
checkbox input "true"
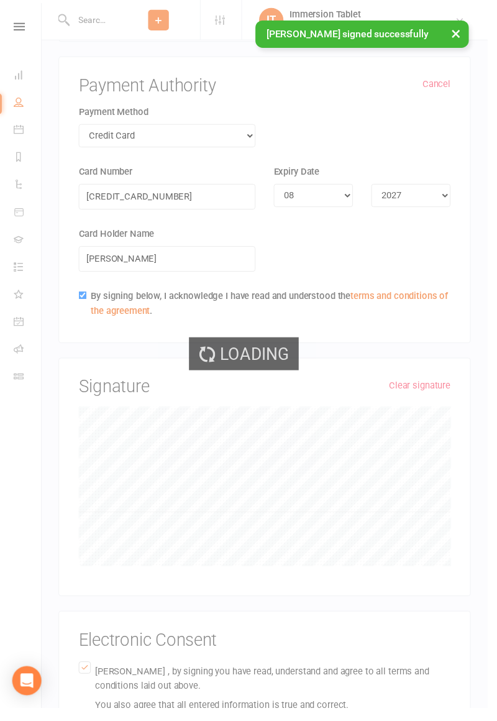
scroll to position [1865, 0]
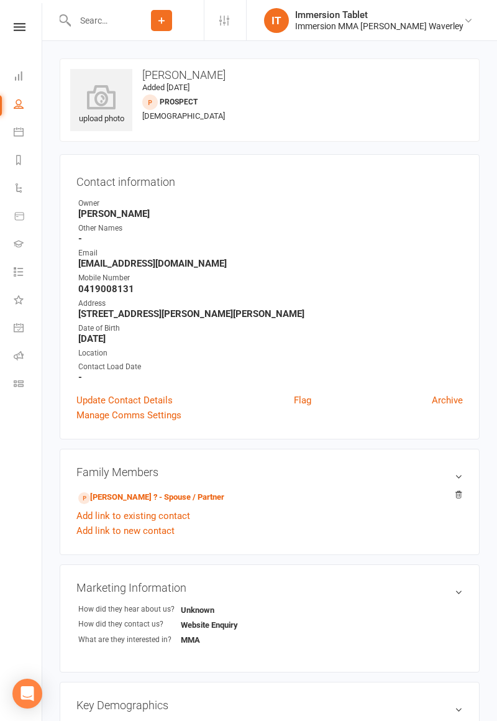
click at [5, 644] on nav "Clubworx Dashboard People Calendar Reports Automations Product Sales Gradings T…" at bounding box center [21, 363] width 42 height 721
click at [17, 147] on link "Reports" at bounding box center [28, 161] width 28 height 28
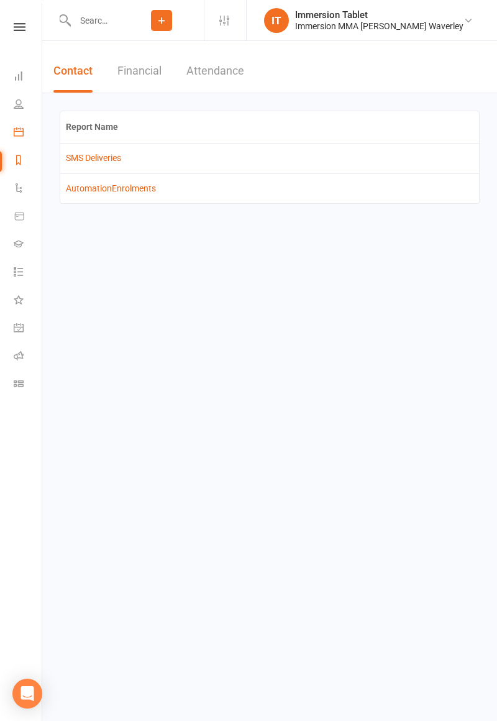
click at [14, 130] on icon at bounding box center [19, 132] width 10 height 10
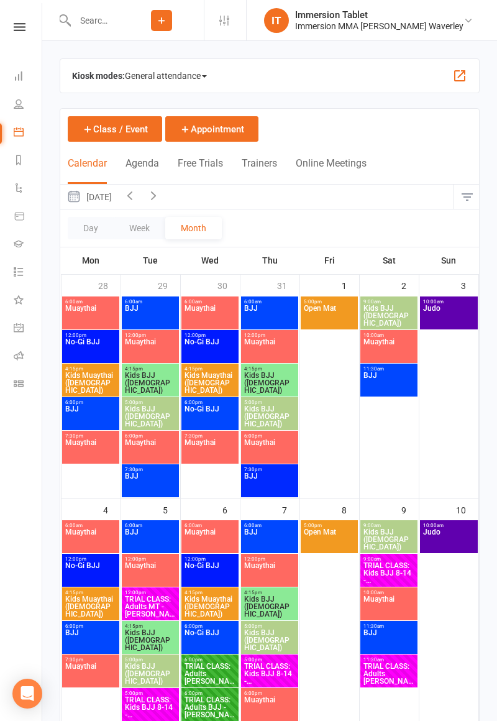
scroll to position [753, 0]
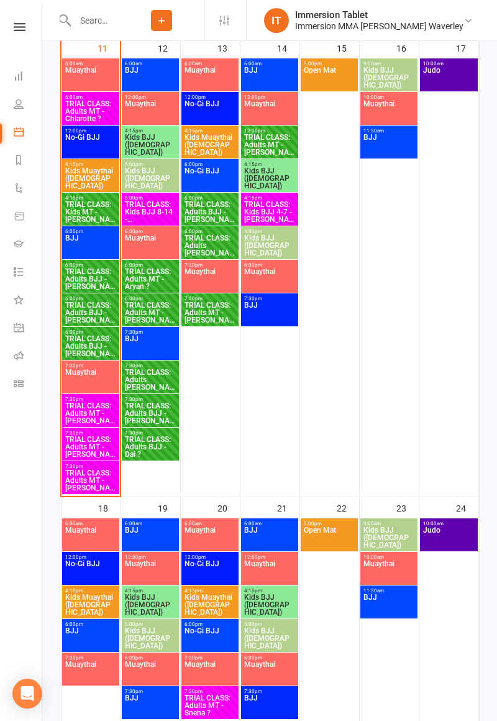
click at [95, 409] on span "TRIAL CLASS: Adults MT - [PERSON_NAME]" at bounding box center [91, 413] width 52 height 22
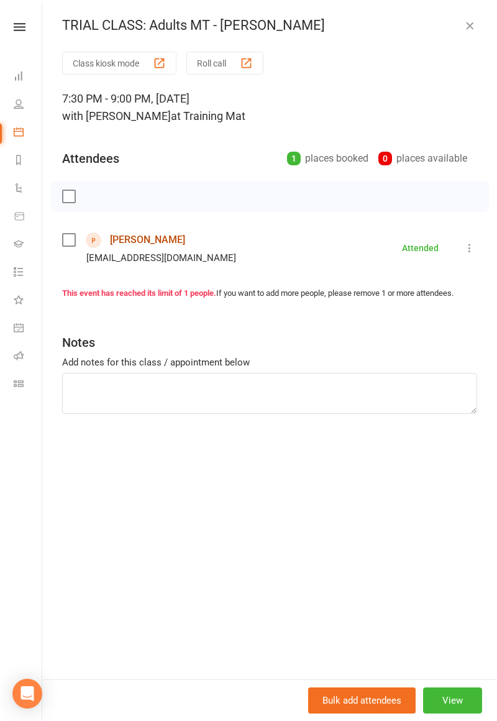
click at [156, 232] on link "[PERSON_NAME]" at bounding box center [147, 240] width 75 height 20
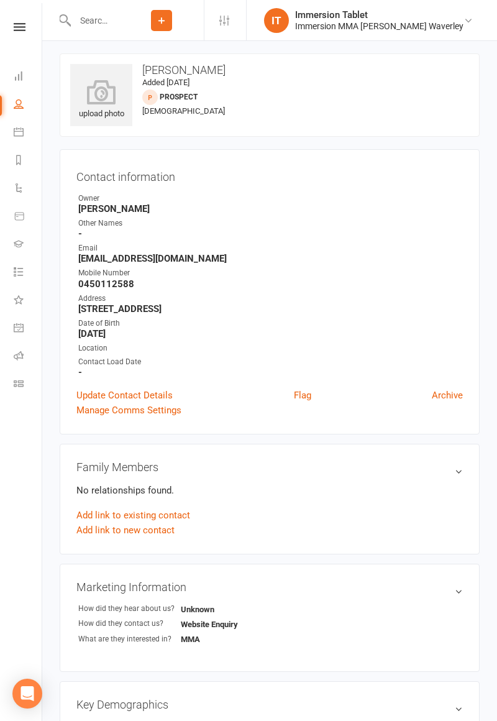
scroll to position [5, 0]
